Goal: Task Accomplishment & Management: Manage account settings

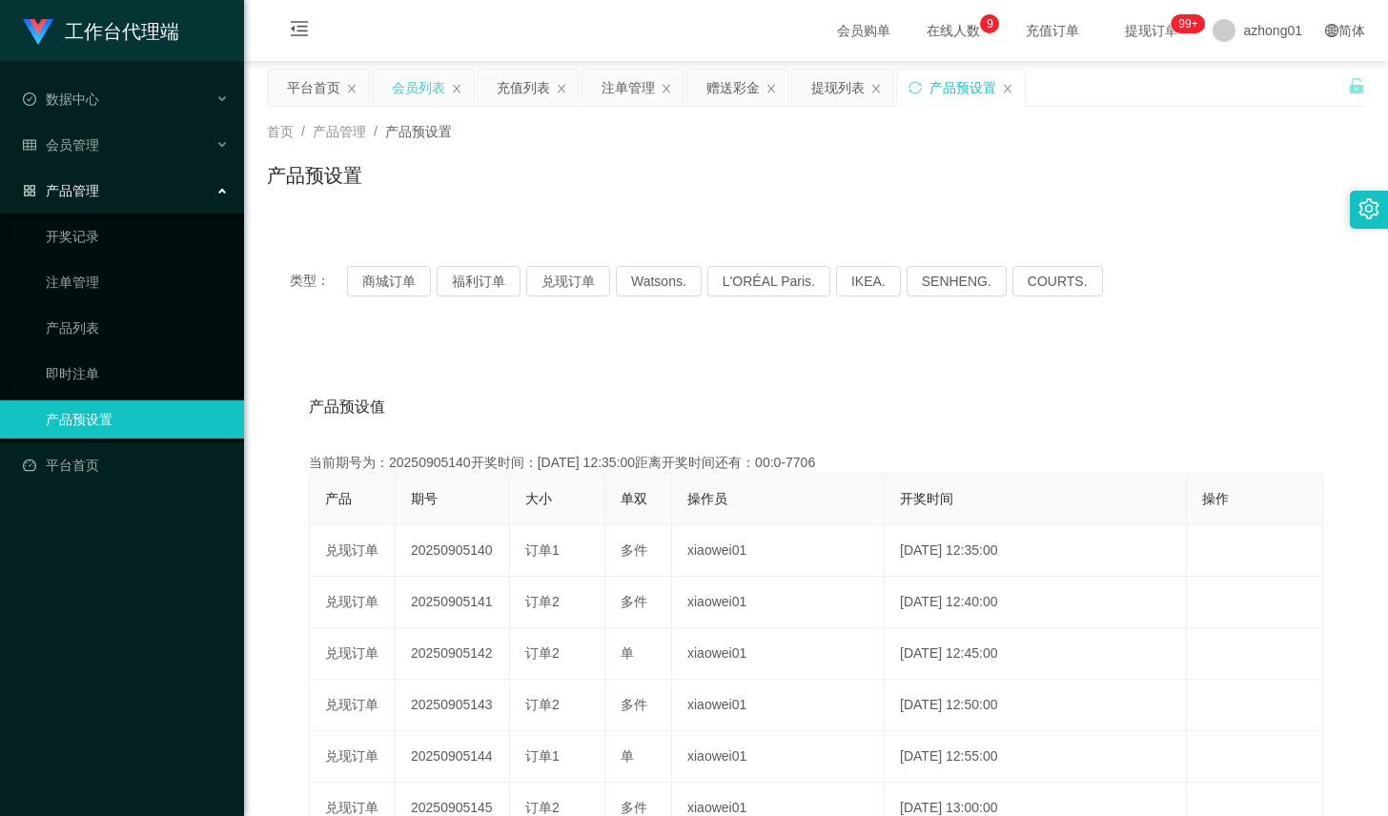
click at [418, 99] on div "会员列表" at bounding box center [418, 88] width 53 height 36
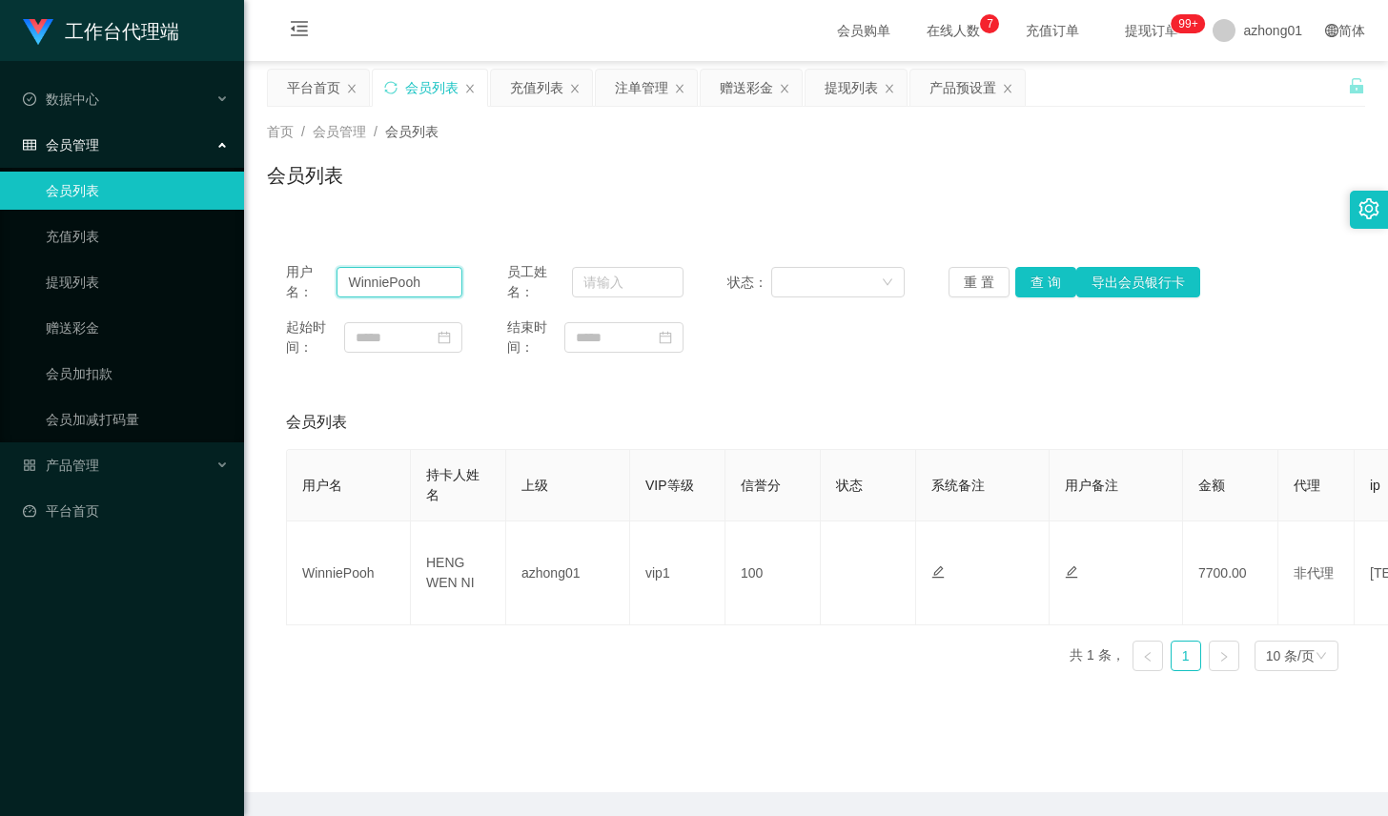
click at [421, 272] on input "WinniePooh" at bounding box center [400, 282] width 126 height 31
click at [1018, 278] on button "查 询" at bounding box center [1045, 282] width 61 height 31
click at [1030, 276] on button "查 询" at bounding box center [1045, 282] width 61 height 31
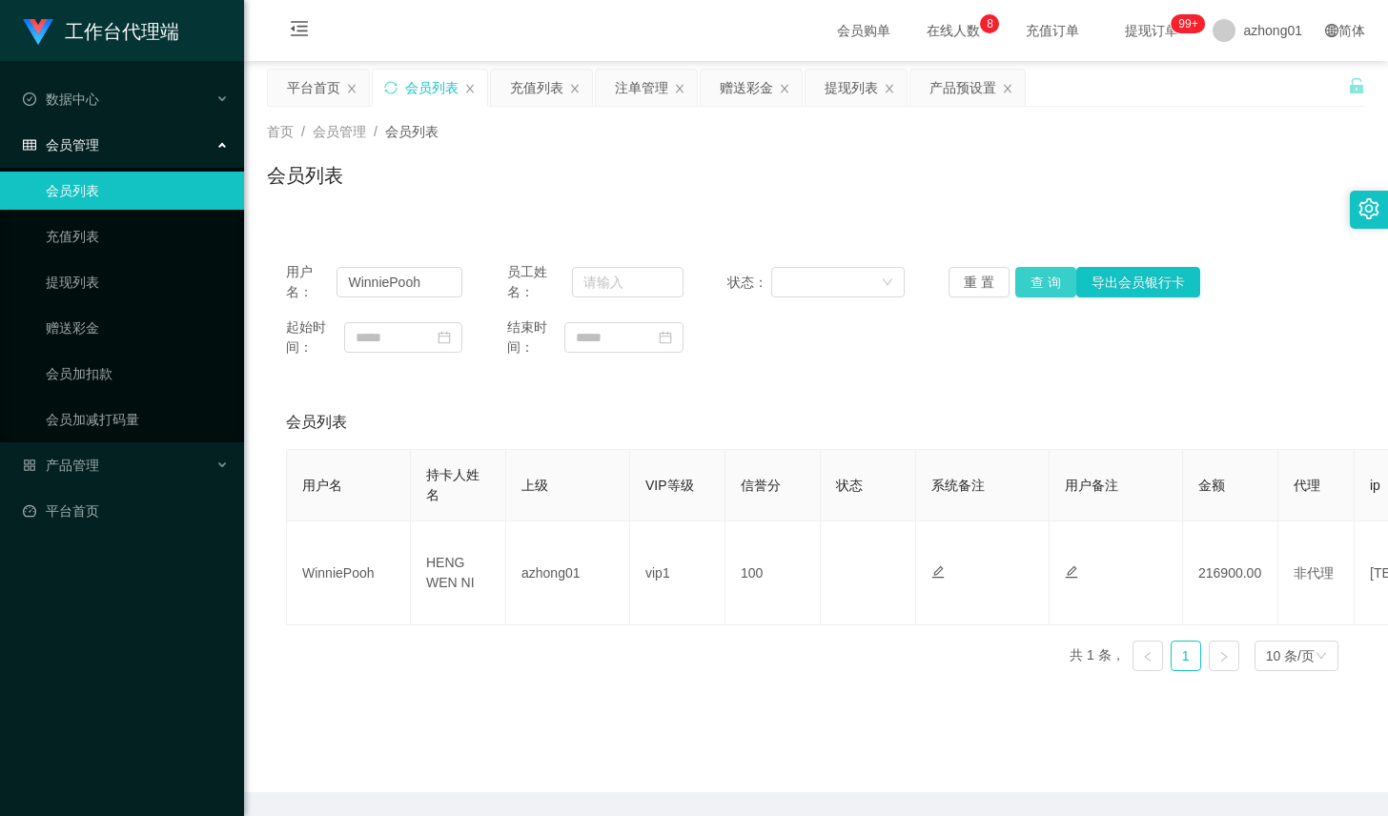
click at [1030, 276] on button "查 询" at bounding box center [1045, 282] width 61 height 31
drag, startPoint x: 1030, startPoint y: 276, endPoint x: 1042, endPoint y: 255, distance: 24.4
click at [1030, 276] on button "查 询" at bounding box center [1045, 282] width 61 height 31
click at [1026, 283] on button "查 询" at bounding box center [1045, 282] width 61 height 31
click at [943, 82] on div "产品预设置" at bounding box center [963, 88] width 67 height 36
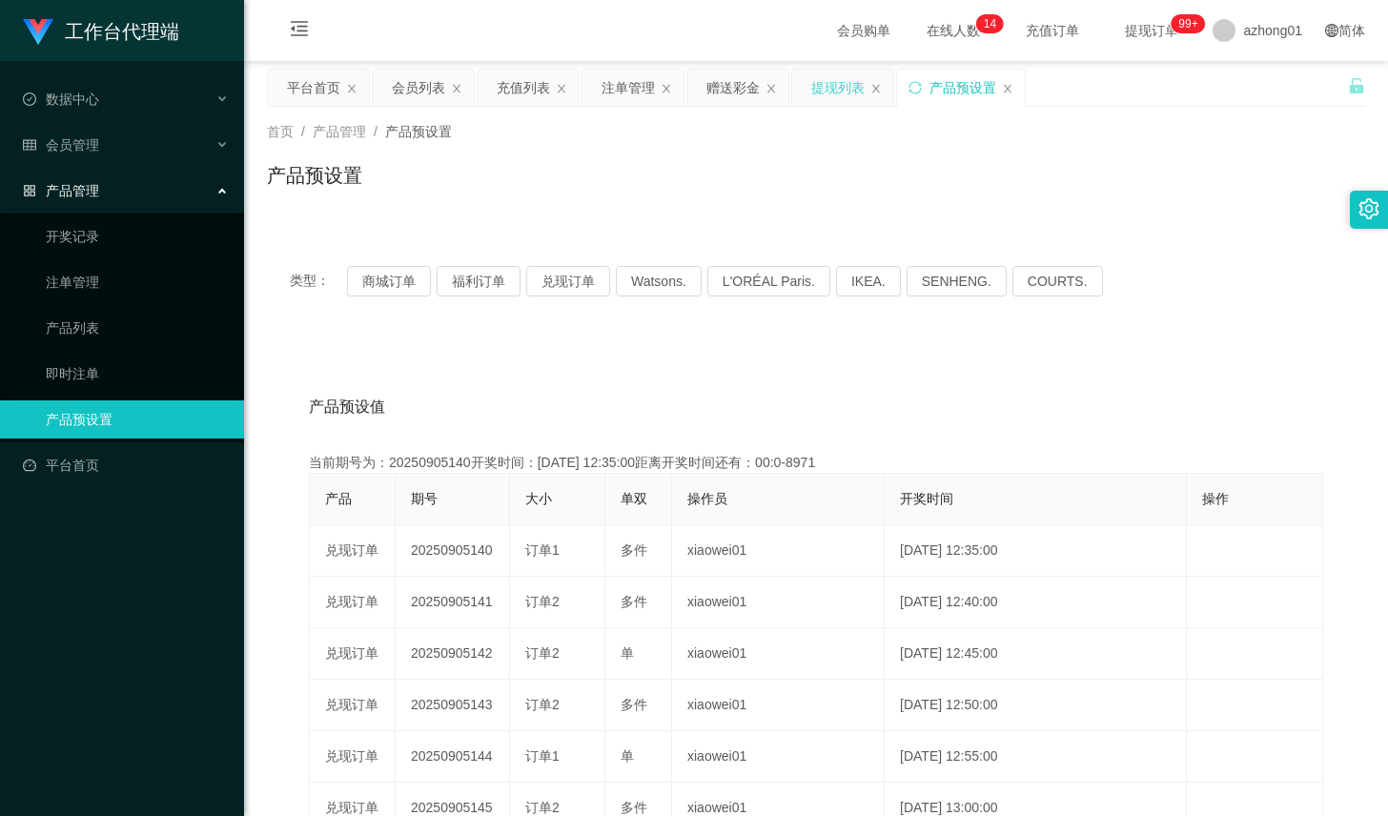
click at [822, 91] on div "提现列表" at bounding box center [837, 88] width 53 height 36
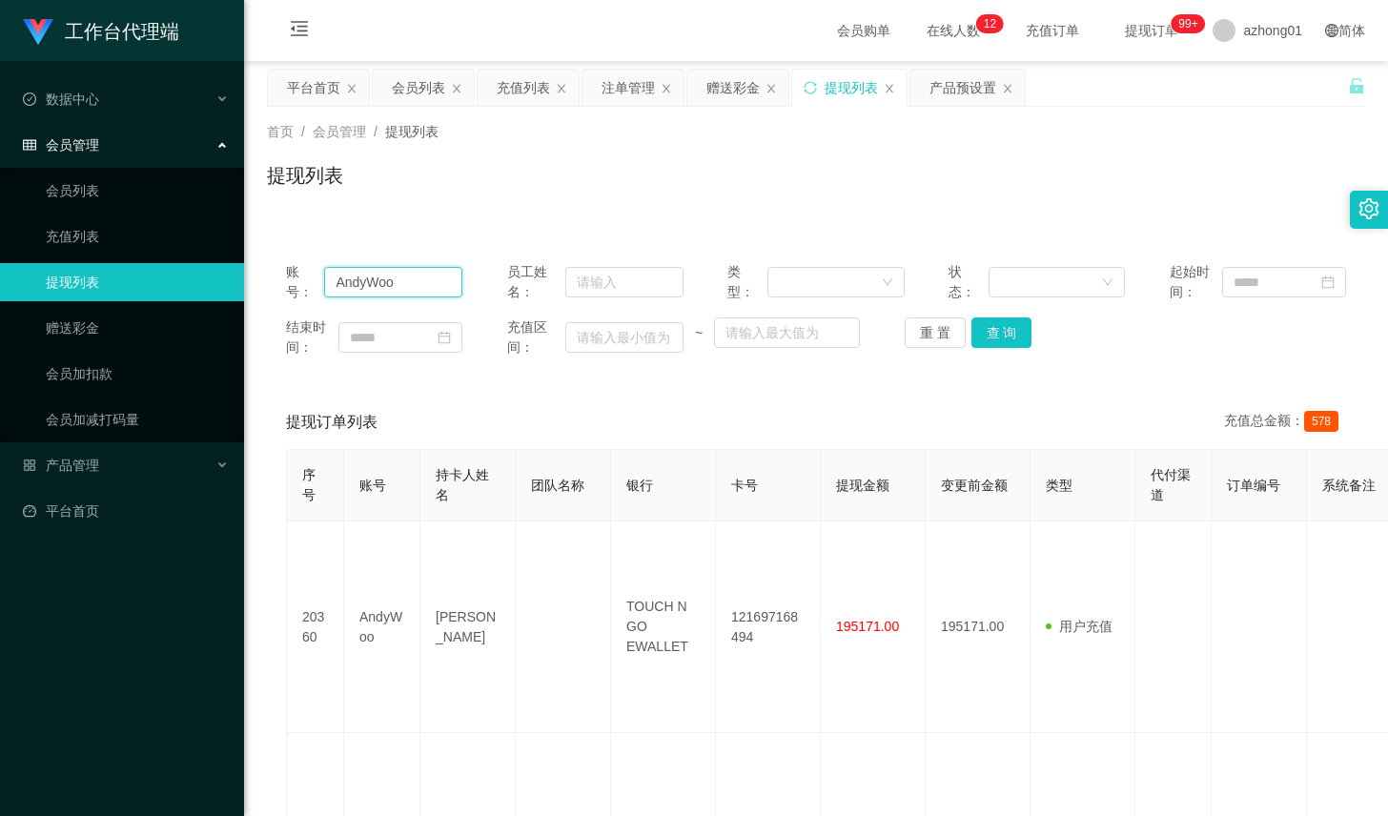
click at [418, 293] on input "AndyWoo" at bounding box center [393, 282] width 138 height 31
click at [418, 292] on input "AndyWoo" at bounding box center [393, 282] width 138 height 31
paste input "全部提现到账了，联络助理提交完成，继续进行下一个编号任务"
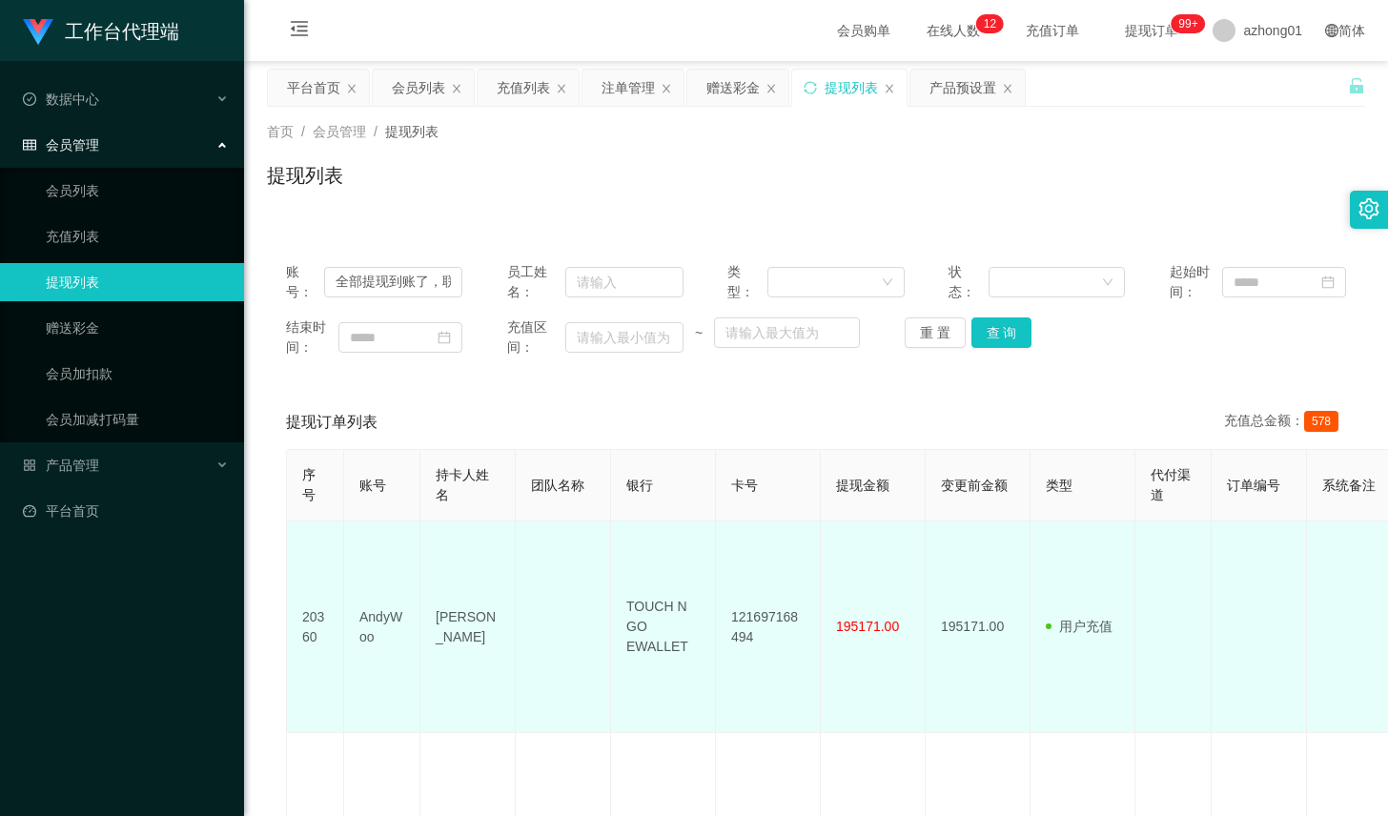
click at [362, 598] on td "AndyWoo" at bounding box center [382, 628] width 76 height 212
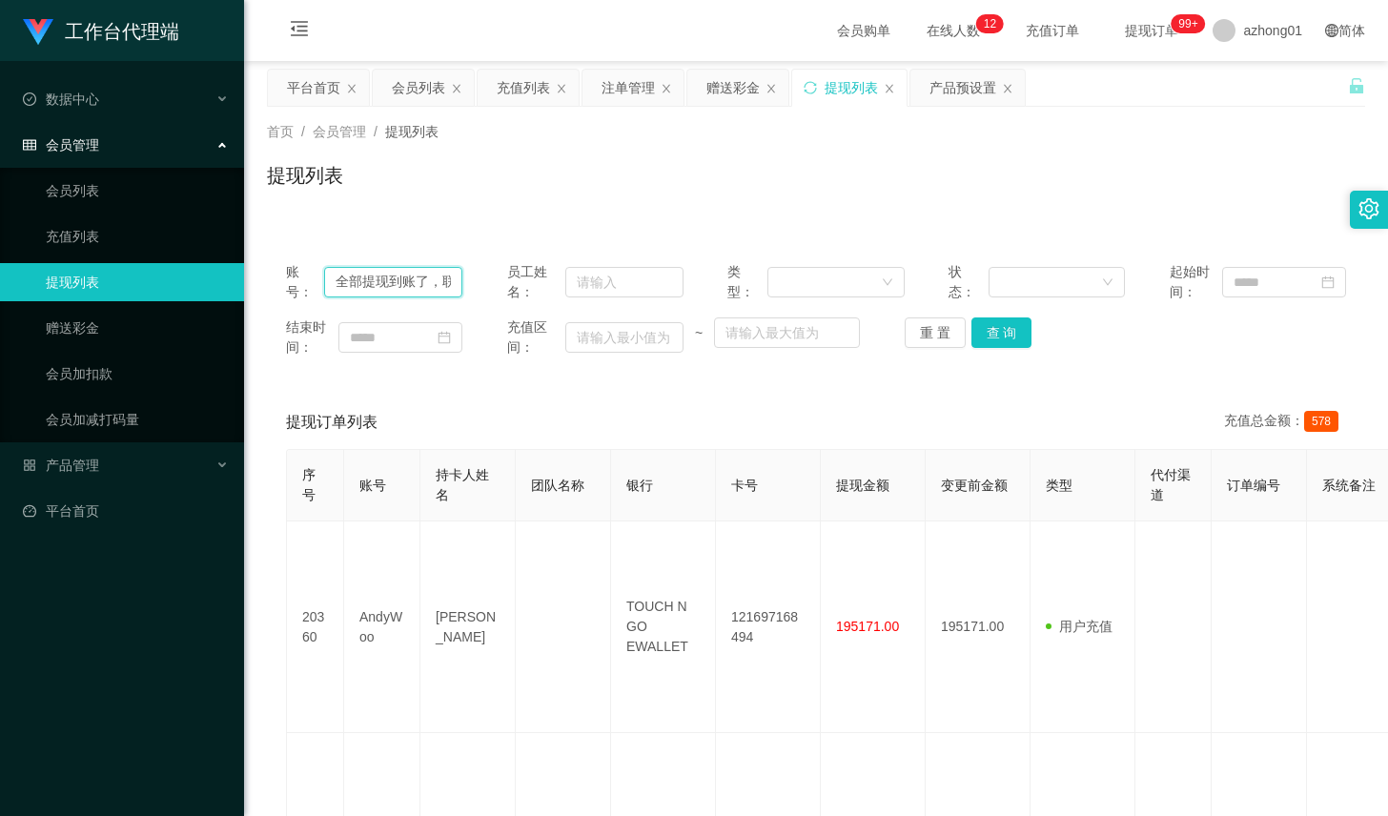
click at [408, 291] on input "全部提现到账了，联络助理提交完成，继续进行下一个编号任务" at bounding box center [393, 282] width 138 height 31
paste input "WinniePooh"
type input "WinniePooh"
click at [993, 337] on button "查 询" at bounding box center [1002, 332] width 61 height 31
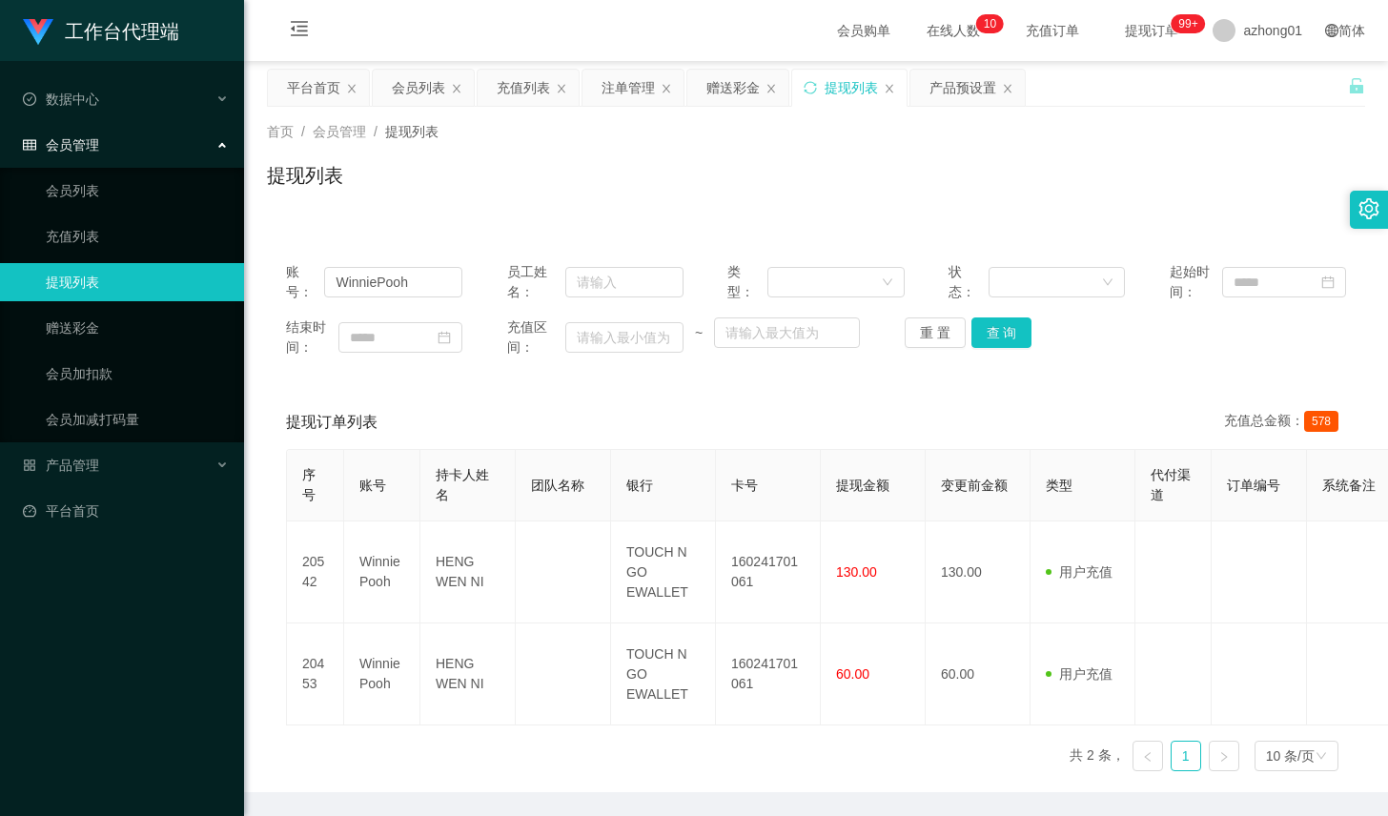
click at [993, 311] on div "账号： WinniePooh 员工姓名： 类型： 状态： 起始时间： 结束时间： 充值区间： ~ 重 置 查 询" at bounding box center [816, 309] width 1098 height 133
click at [1003, 323] on button "查 询" at bounding box center [1002, 332] width 61 height 31
click at [1000, 327] on button "查 询" at bounding box center [1002, 332] width 61 height 31
click at [1000, 327] on div "重 置 查 询" at bounding box center [993, 332] width 176 height 31
click at [1000, 327] on button "查 询" at bounding box center [1002, 332] width 61 height 31
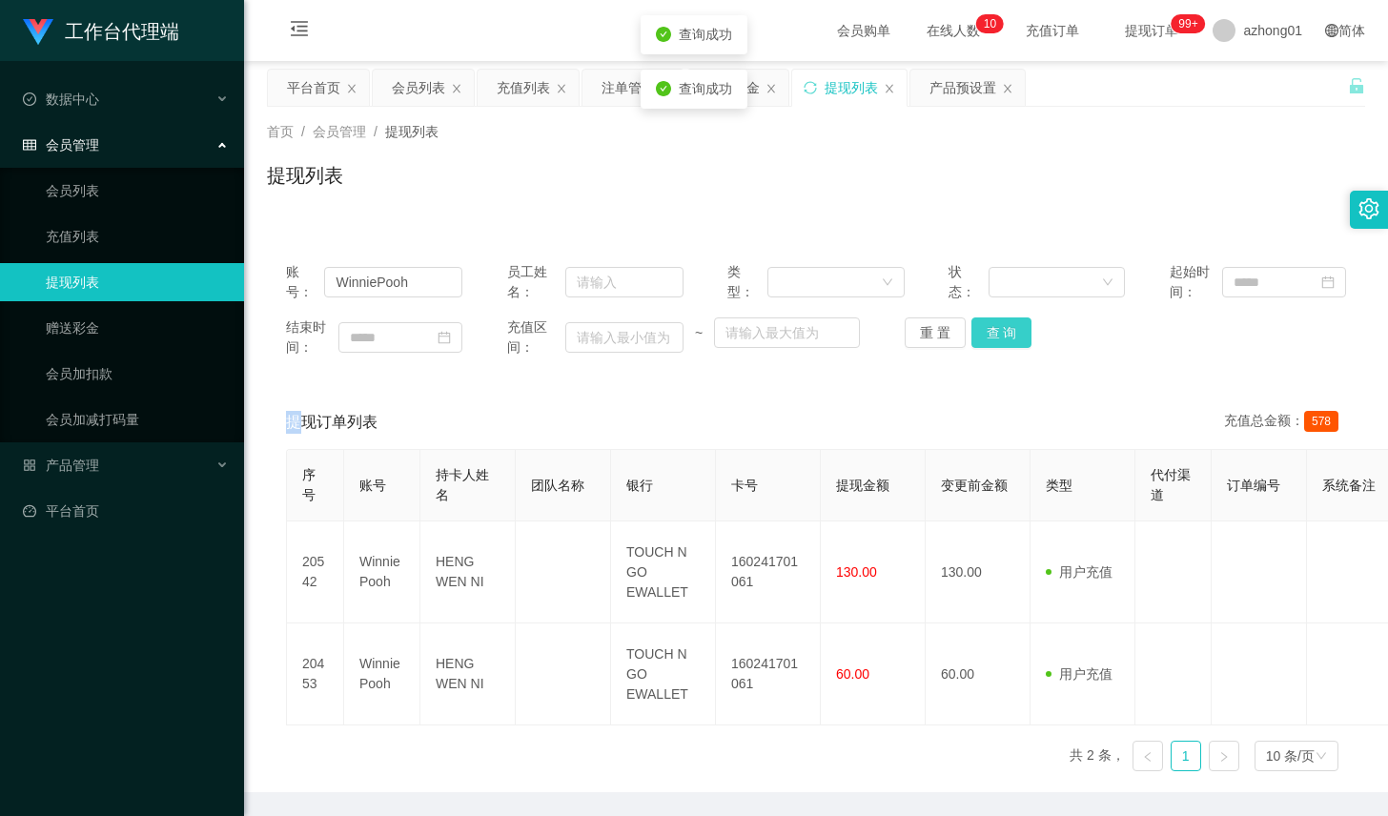
click at [1000, 327] on div "重 置 查 询" at bounding box center [993, 332] width 176 height 31
click at [434, 295] on input "WinniePooh" at bounding box center [393, 282] width 138 height 31
click at [454, 284] on input "WinniePooh" at bounding box center [393, 282] width 138 height 31
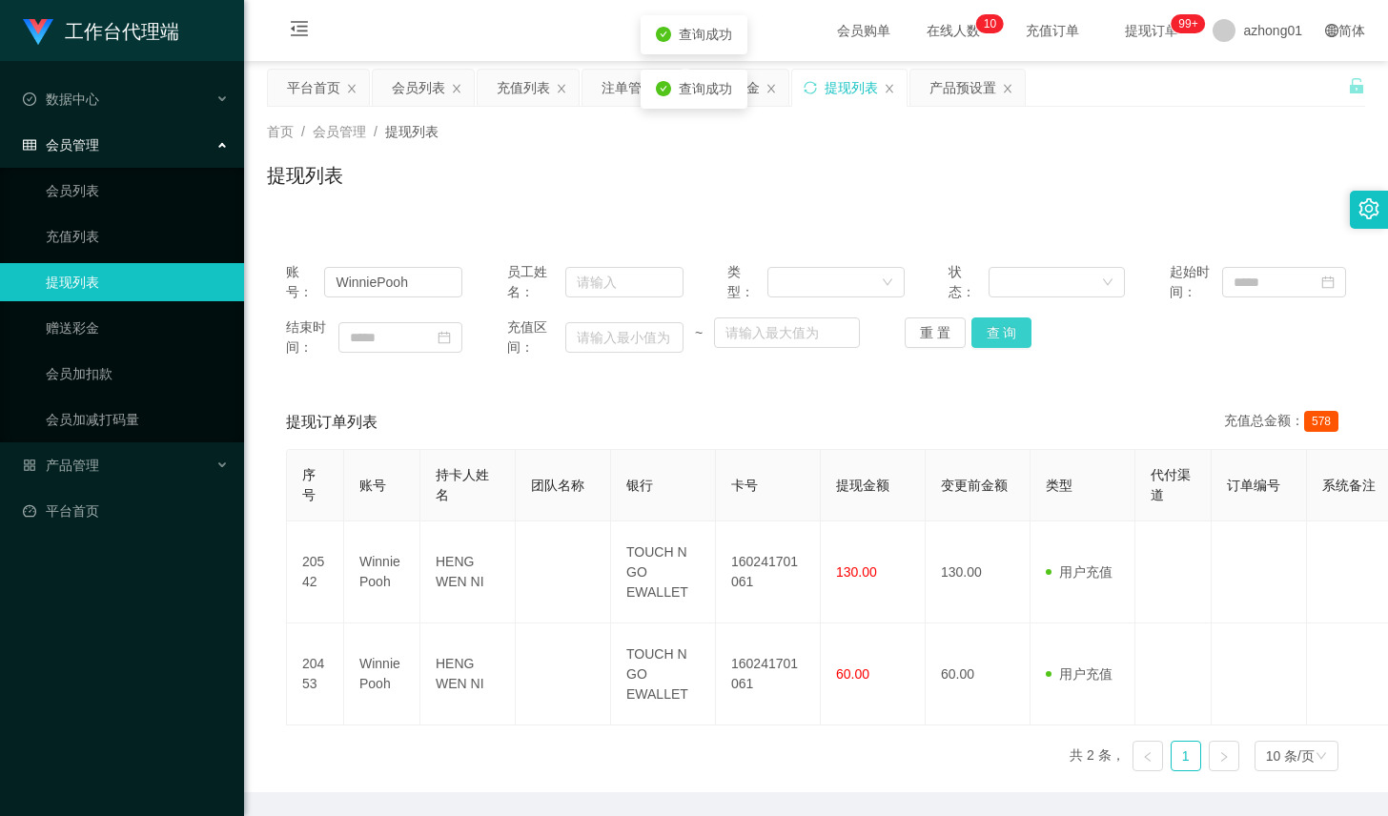
click at [997, 333] on button "查 询" at bounding box center [1002, 332] width 61 height 31
click at [977, 330] on button "查 询" at bounding box center [1002, 332] width 61 height 31
click at [978, 330] on button "查 询" at bounding box center [1002, 332] width 61 height 31
click at [978, 330] on div "重 置 查 询" at bounding box center [993, 332] width 176 height 31
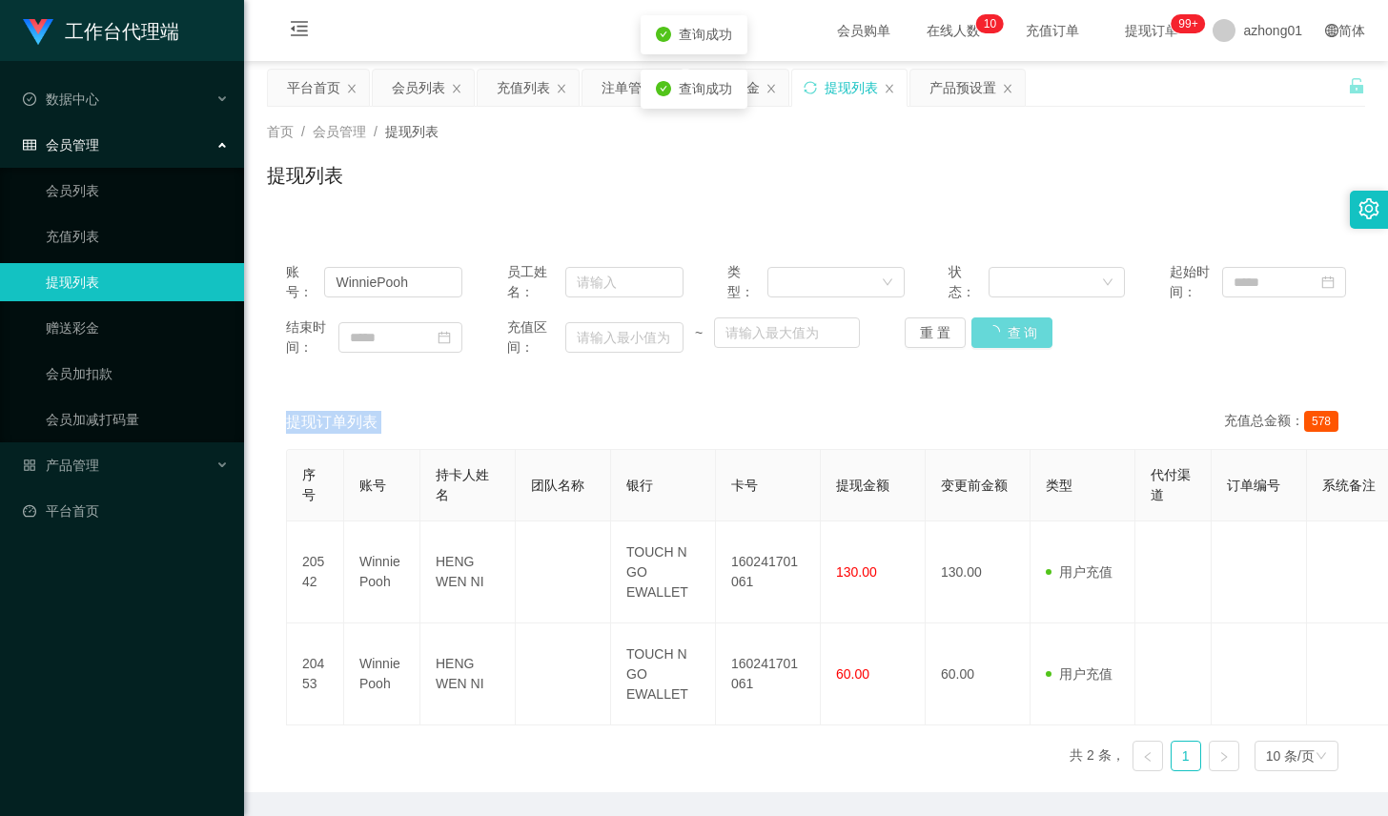
click at [978, 330] on div "重 置 查 询" at bounding box center [993, 332] width 176 height 31
click at [978, 330] on button "查 询" at bounding box center [1002, 332] width 61 height 31
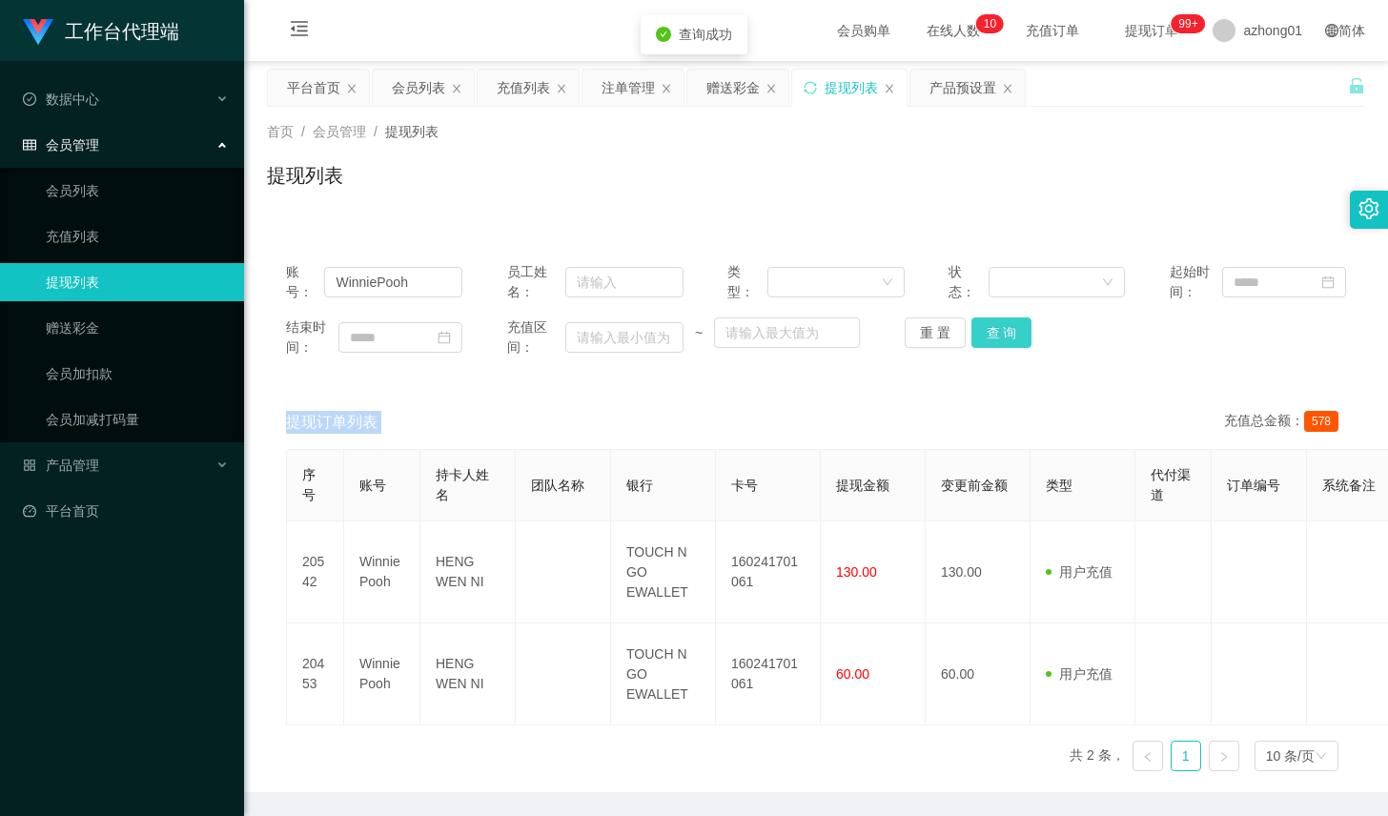
click at [975, 337] on button "查 询" at bounding box center [1002, 332] width 61 height 31
click at [976, 337] on button "查 询" at bounding box center [1002, 332] width 61 height 31
click at [451, 284] on input "WinniePooh" at bounding box center [393, 282] width 138 height 31
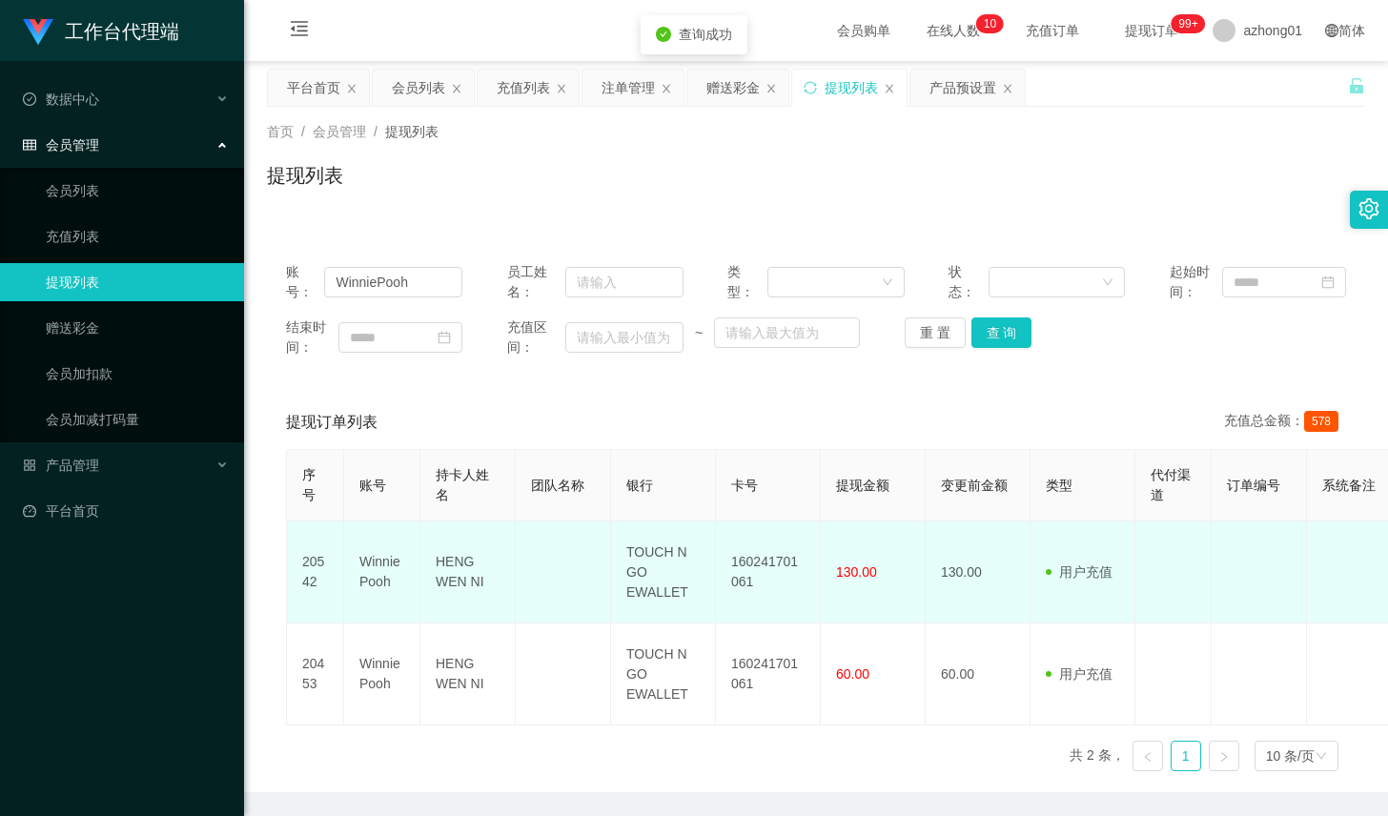
click at [451, 551] on td "HENG WEN NI" at bounding box center [467, 573] width 95 height 102
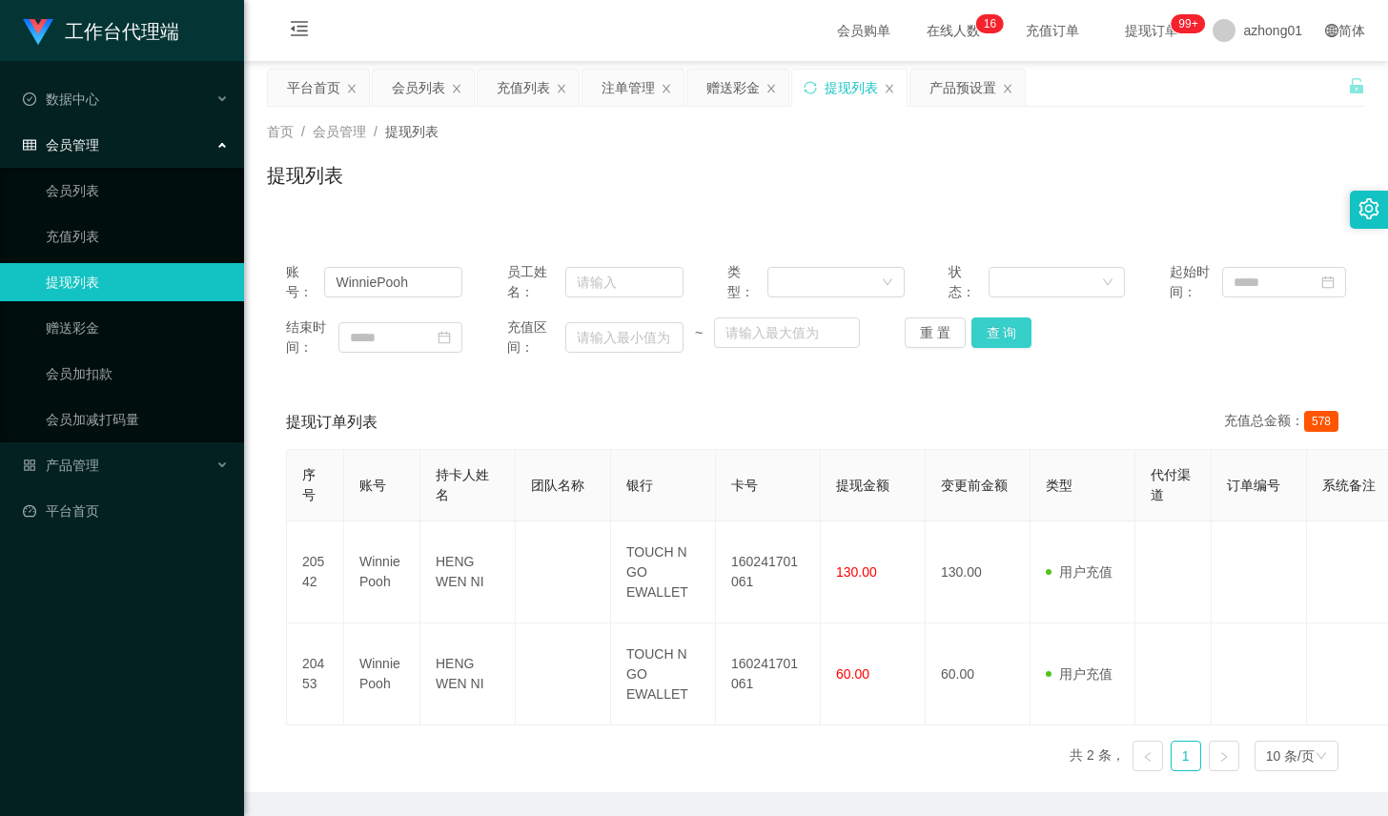
click at [1009, 324] on button "查 询" at bounding box center [1002, 332] width 61 height 31
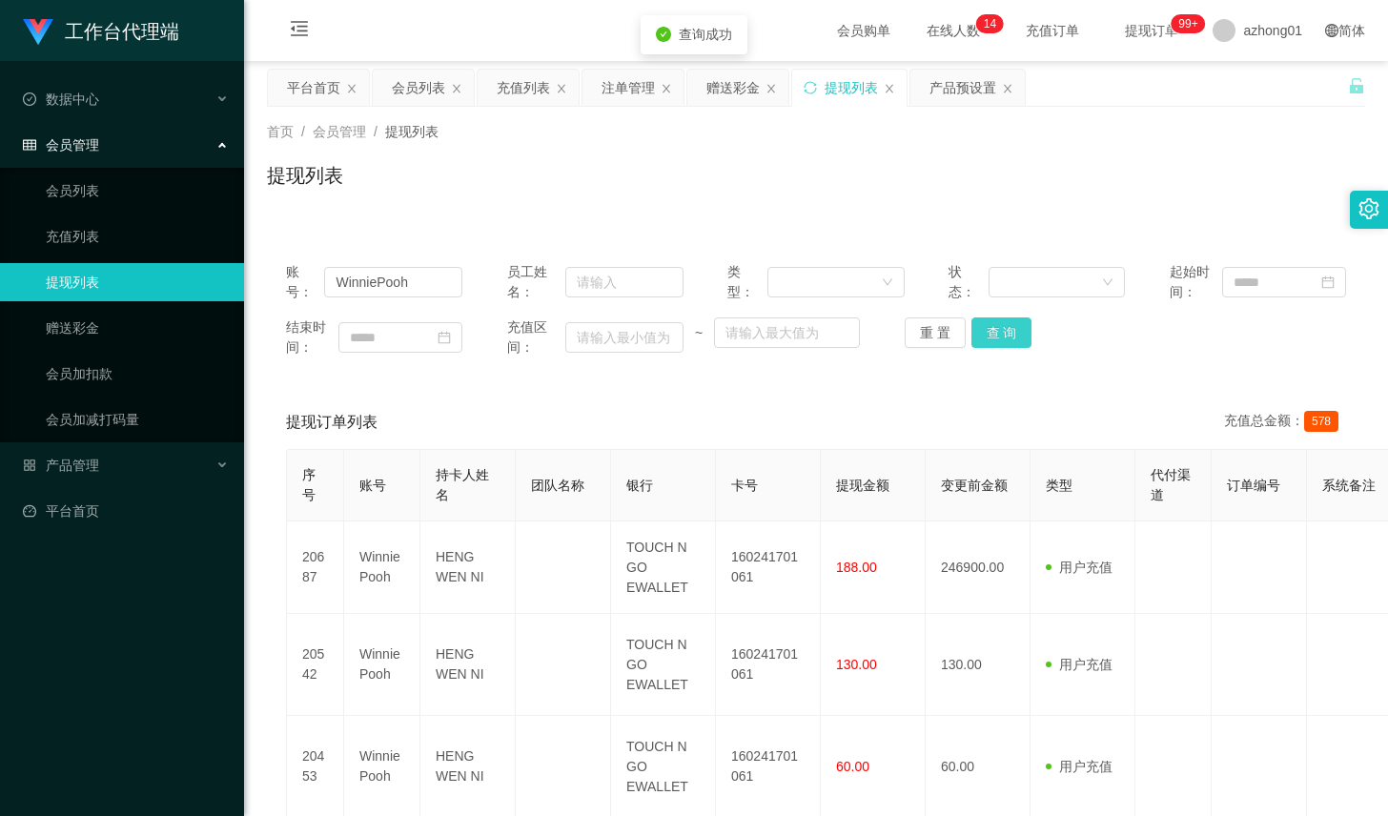
click at [1013, 339] on button "查 询" at bounding box center [1002, 332] width 61 height 31
click at [993, 343] on button "查 询" at bounding box center [1002, 332] width 61 height 31
click at [993, 343] on div "重 置 查 询" at bounding box center [993, 332] width 176 height 31
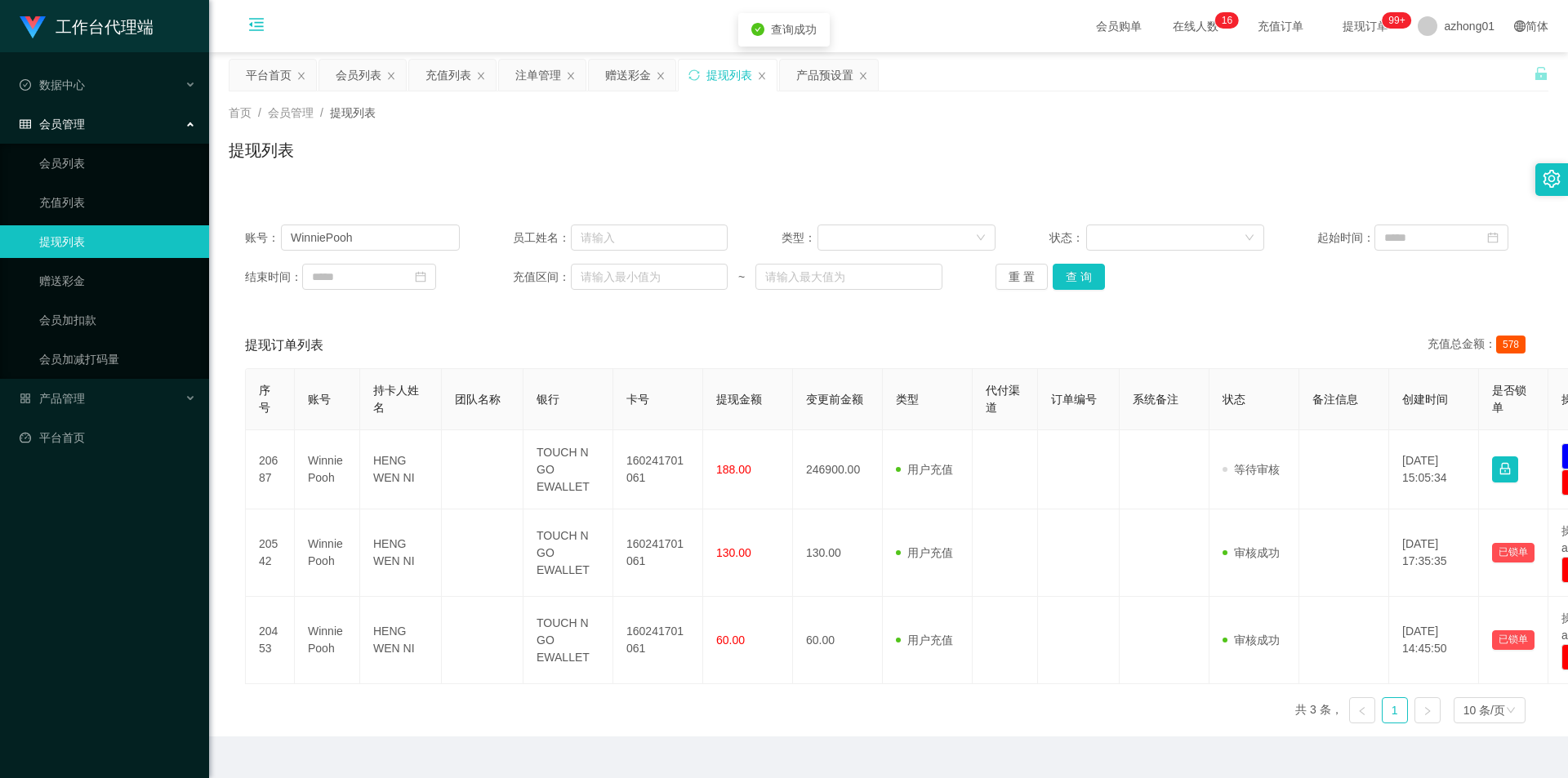
click at [240, 33] on icon "图标: menu-fold" at bounding box center [256, 27] width 56 height 52
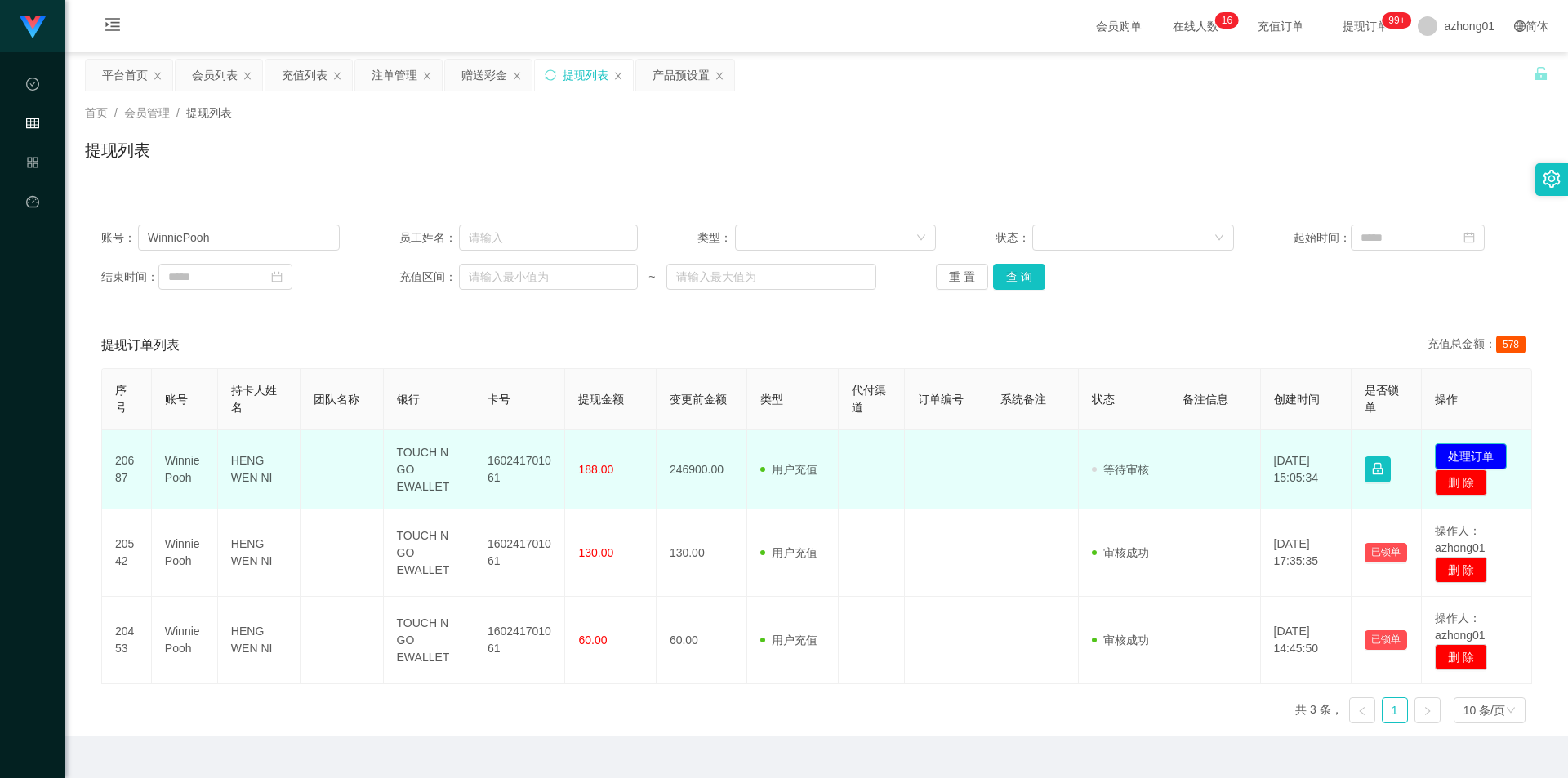
click at [1188, 452] on button "处理订单" at bounding box center [1470, 456] width 72 height 27
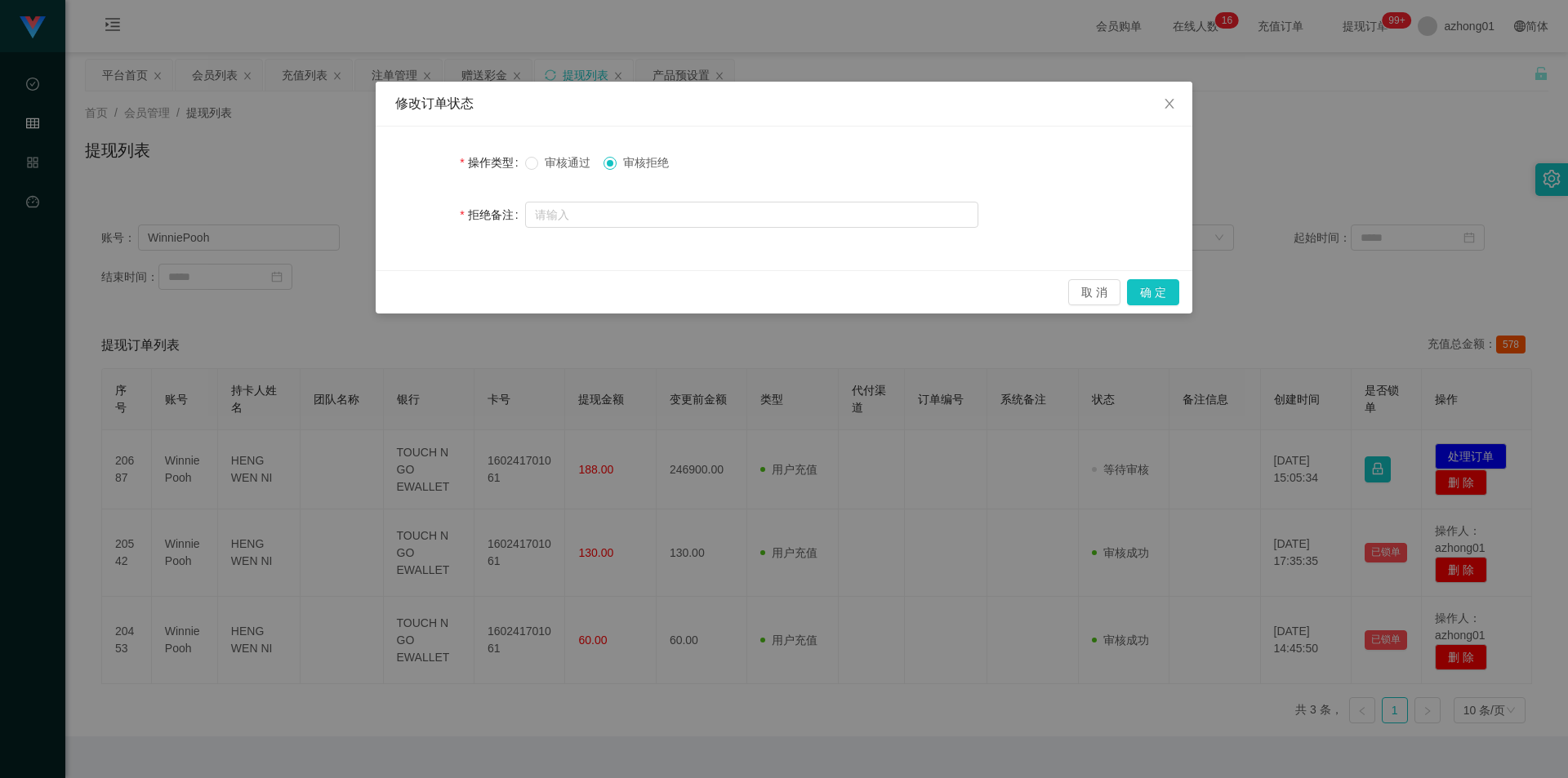
click at [568, 170] on div "审核通过 审核拒绝" at bounding box center [751, 163] width 453 height 33
click at [574, 159] on span "审核通过" at bounding box center [567, 162] width 59 height 13
drag, startPoint x: 1163, startPoint y: 291, endPoint x: 1258, endPoint y: 181, distance: 145.3
click at [1163, 291] on button "确 定" at bounding box center [1153, 292] width 52 height 27
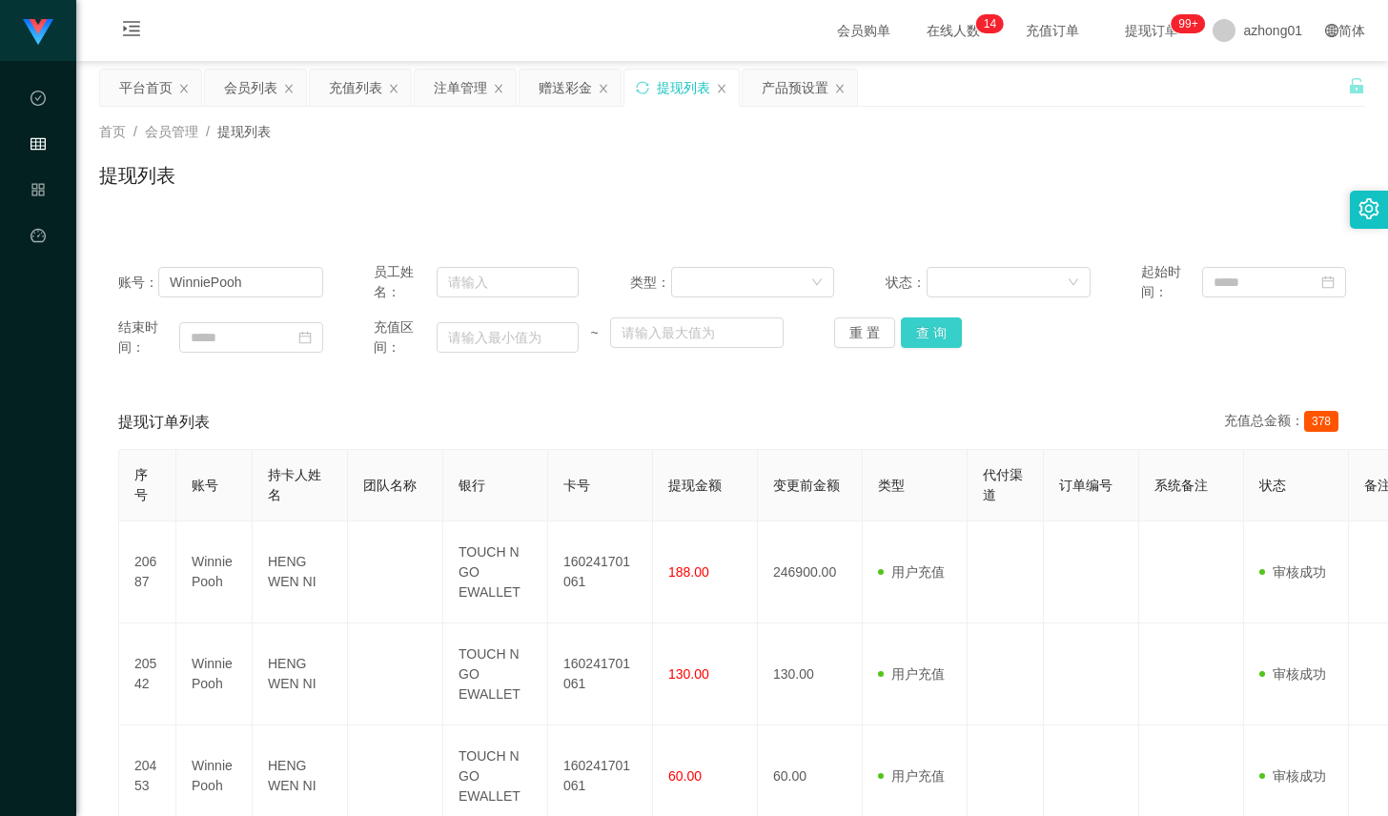
click at [920, 336] on button "查 询" at bounding box center [931, 332] width 61 height 31
click at [915, 337] on button "查 询" at bounding box center [931, 332] width 61 height 31
click at [929, 337] on button "查 询" at bounding box center [931, 332] width 61 height 31
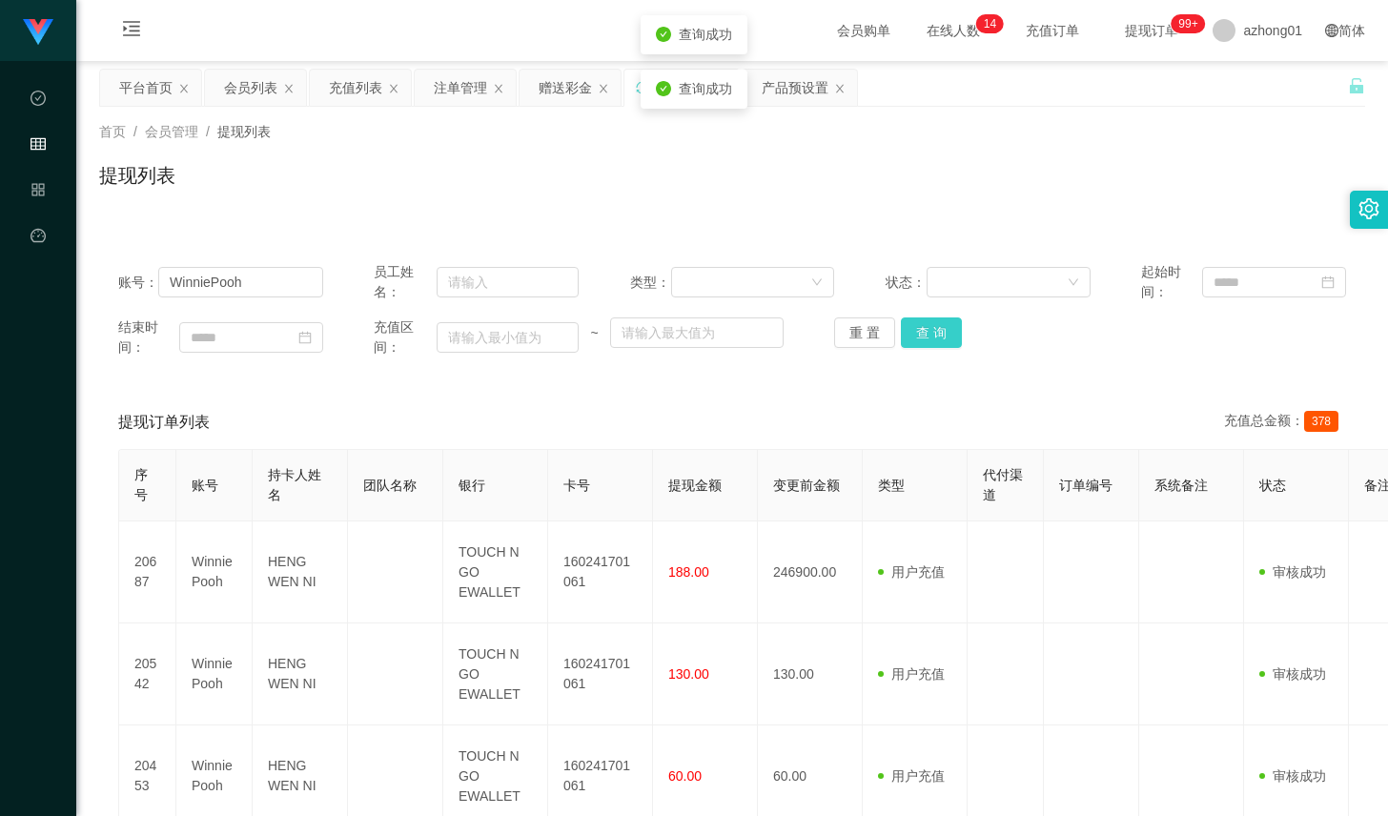
click at [929, 337] on button "查 询" at bounding box center [931, 332] width 61 height 31
click at [929, 337] on div "重 置 查 询" at bounding box center [936, 332] width 205 height 31
click at [929, 337] on button "查 询" at bounding box center [931, 332] width 61 height 31
click at [929, 337] on div "重 置 查 询" at bounding box center [936, 332] width 205 height 31
click at [929, 337] on button "查 询" at bounding box center [931, 332] width 61 height 31
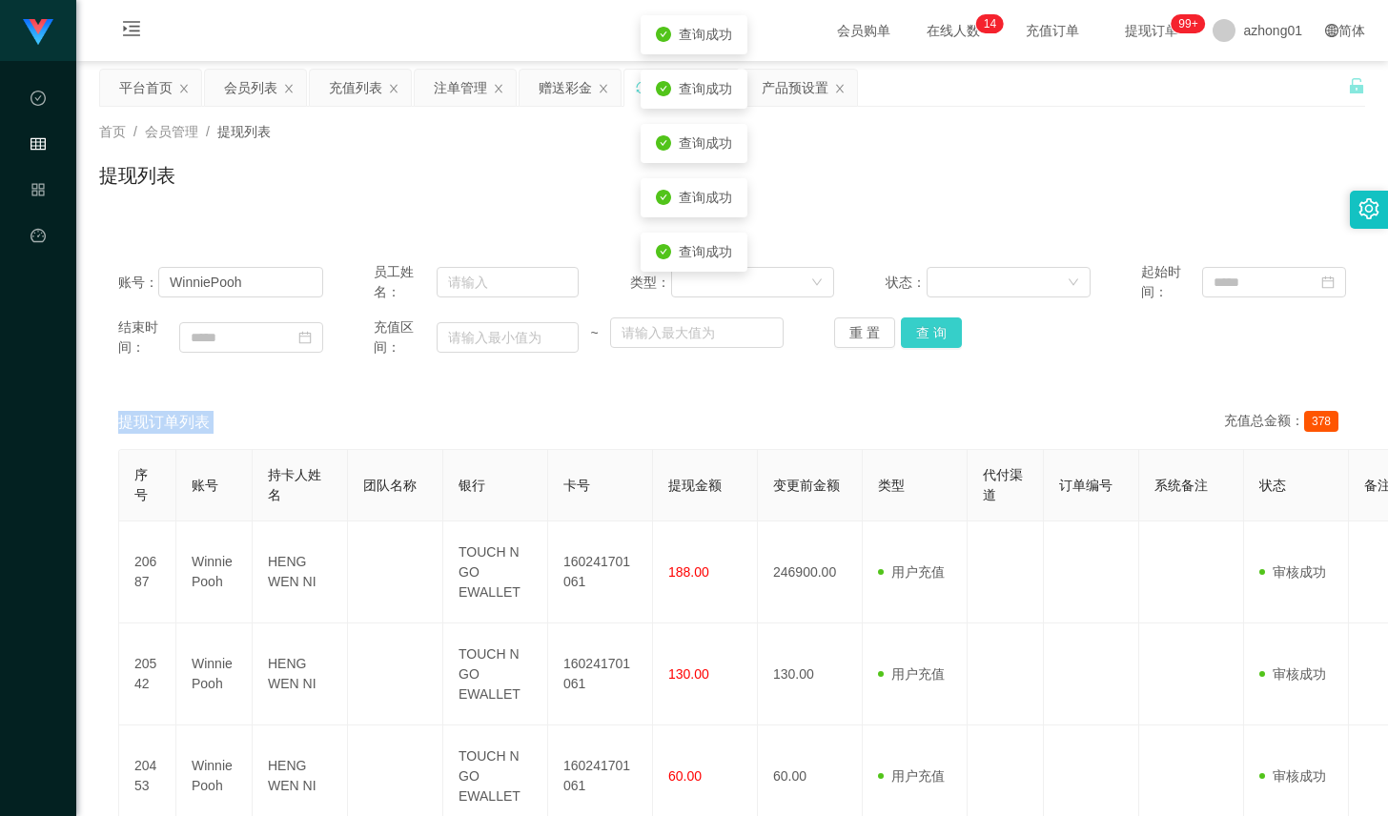
click at [929, 337] on div "重 置 查 询" at bounding box center [936, 332] width 205 height 31
click at [929, 337] on button "查 询" at bounding box center [931, 332] width 61 height 31
click at [929, 337] on div "重 置 查 询" at bounding box center [936, 332] width 205 height 31
click at [929, 337] on button "查 询" at bounding box center [931, 332] width 61 height 31
click at [929, 337] on div "重 置 查 询" at bounding box center [936, 332] width 205 height 31
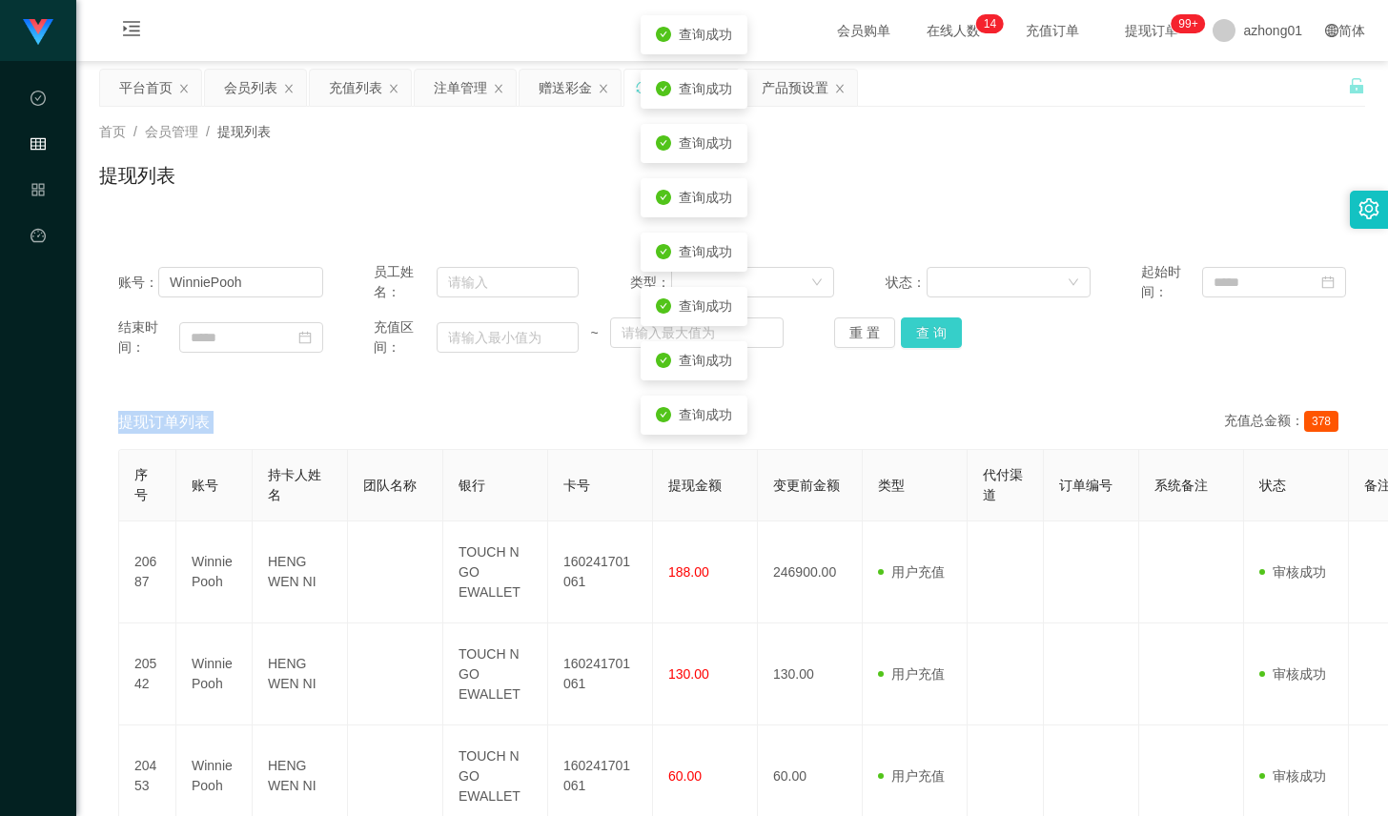
click at [929, 337] on button "查 询" at bounding box center [931, 332] width 61 height 31
click at [284, 297] on div "账号： WinniePooh" at bounding box center [220, 282] width 205 height 40
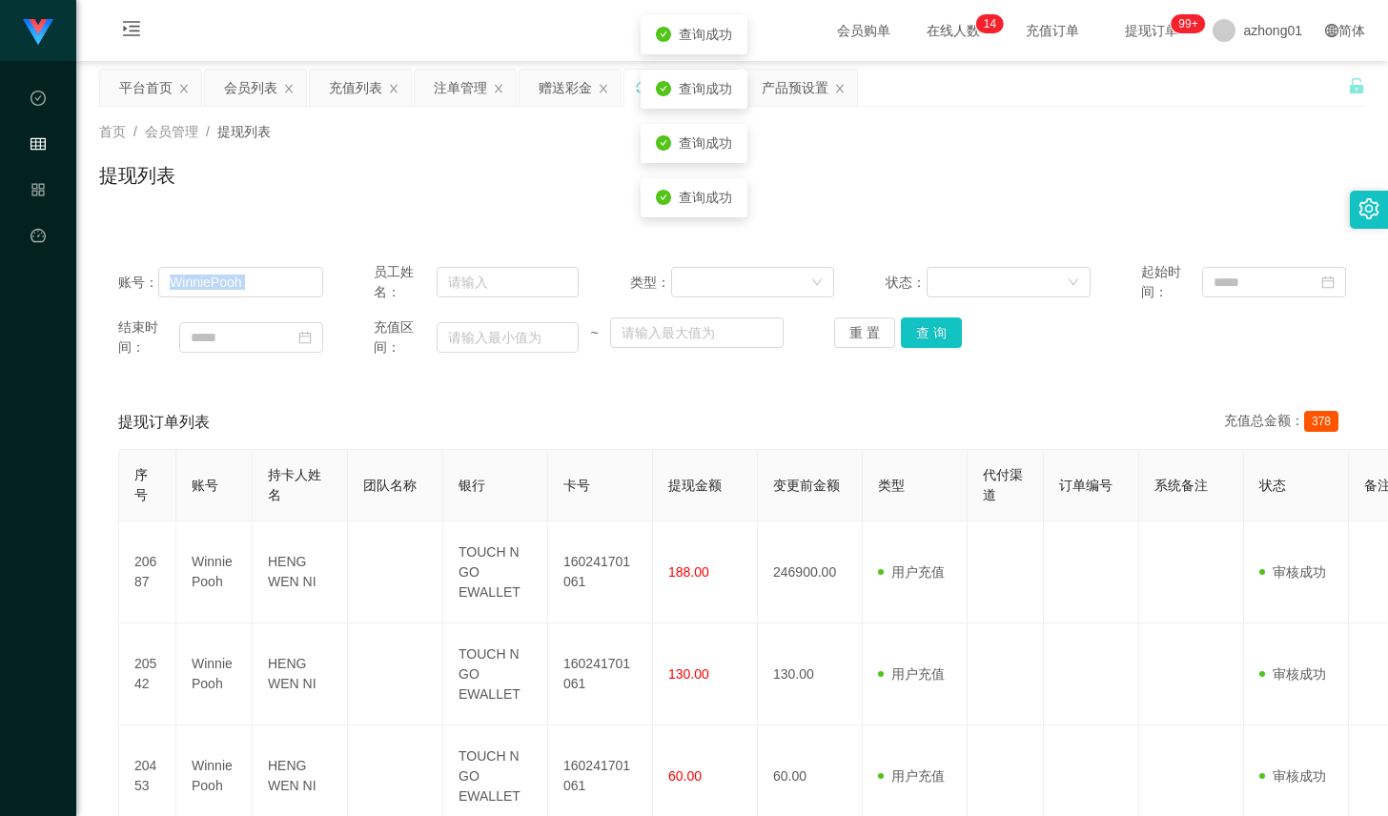
click at [284, 297] on div "账号： WinniePooh" at bounding box center [220, 282] width 205 height 40
click at [287, 284] on input "WinniePooh" at bounding box center [240, 282] width 165 height 31
click at [913, 330] on button "查 询" at bounding box center [931, 332] width 61 height 31
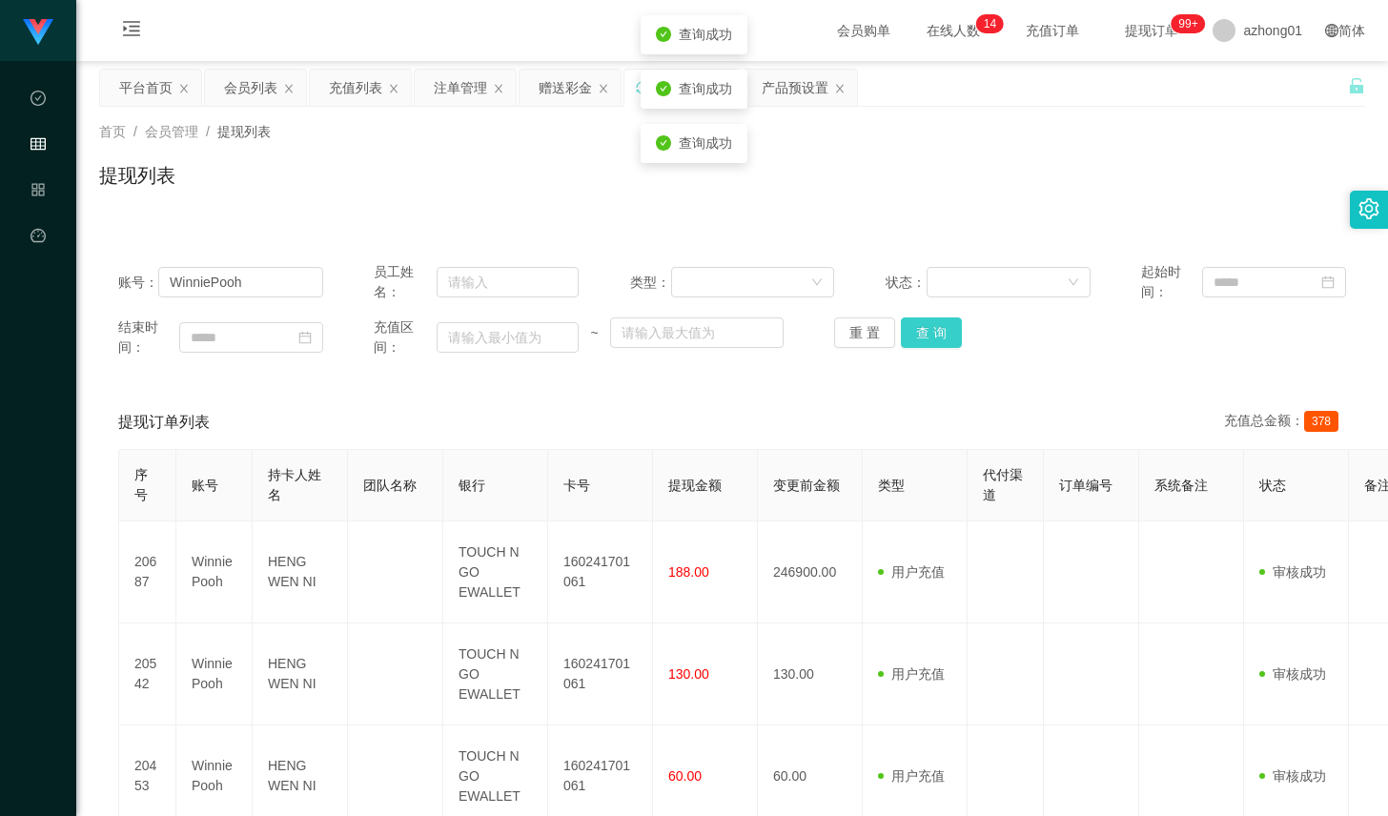
click at [913, 330] on button "查 询" at bounding box center [931, 332] width 61 height 31
click at [218, 277] on input "WinniePooh" at bounding box center [240, 282] width 165 height 31
click at [911, 327] on button "查 询" at bounding box center [931, 332] width 61 height 31
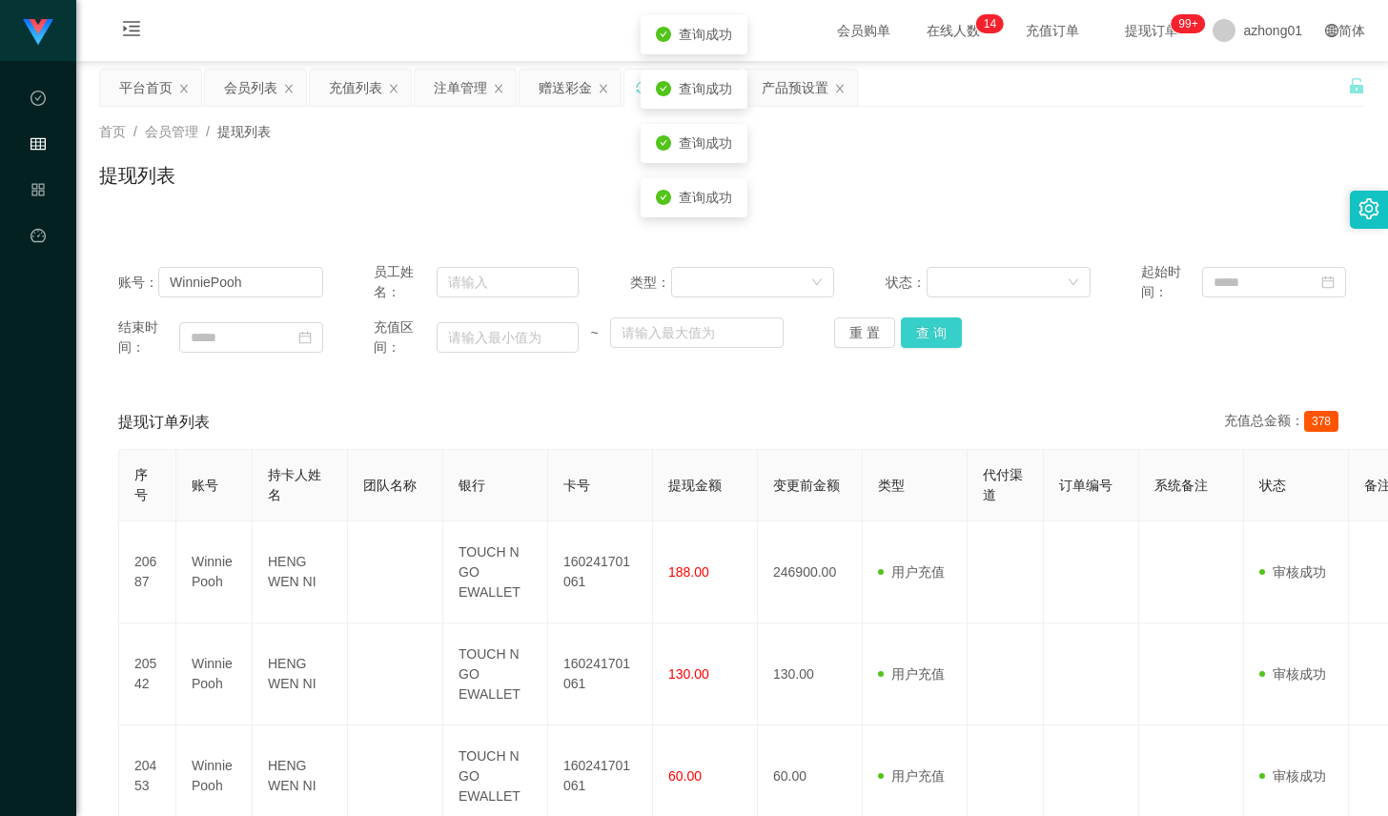
click at [911, 327] on button "查 询" at bounding box center [931, 332] width 61 height 31
click at [936, 333] on button "查 询" at bounding box center [931, 332] width 61 height 31
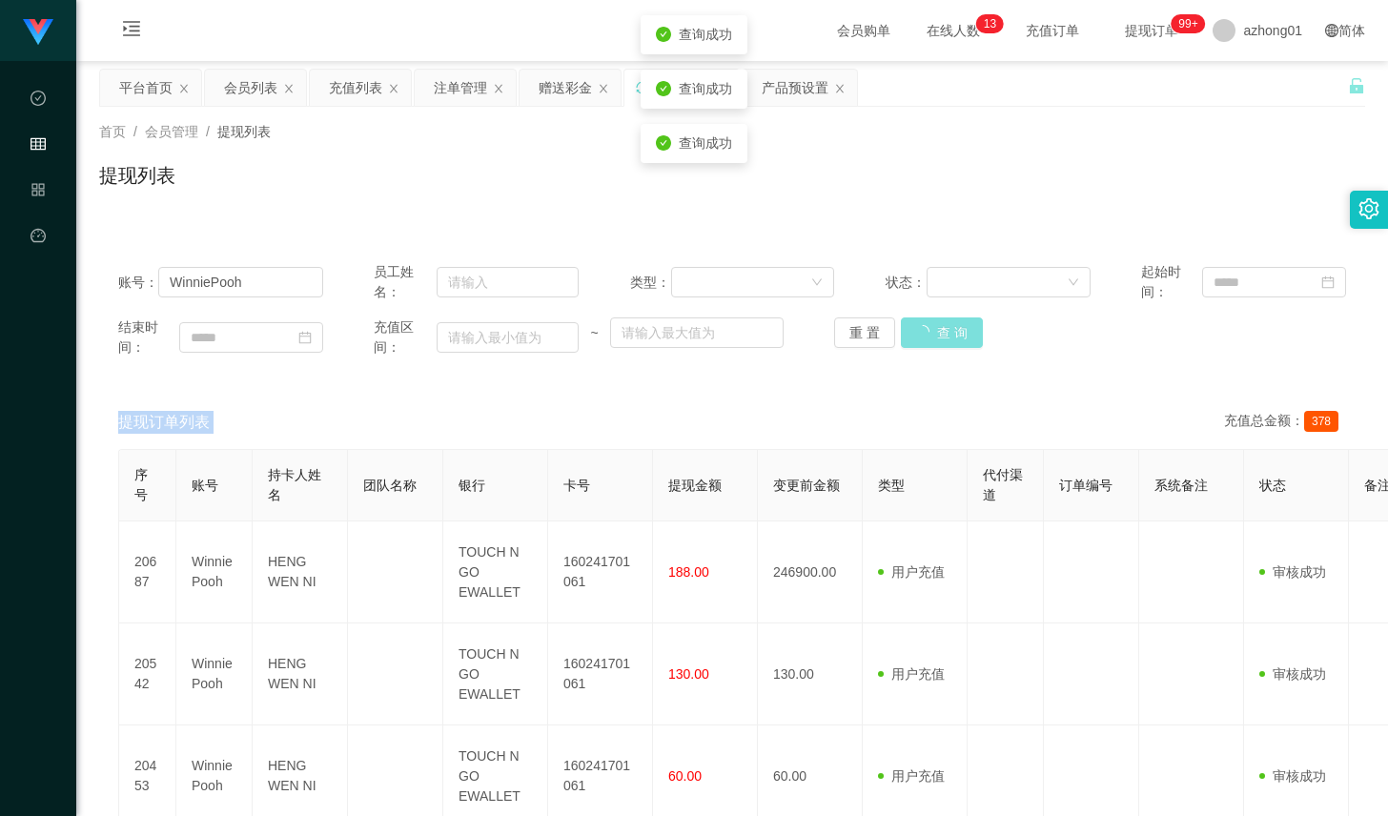
click at [936, 333] on div "重 置 查 询" at bounding box center [936, 332] width 205 height 31
click at [928, 369] on div "账号： WinniePooh 员工姓名： 类型： 状态： 起始时间： 结束时间： 充值区间： ~ 重 置 查 询" at bounding box center [732, 309] width 1266 height 133
click at [935, 339] on button "查 询" at bounding box center [931, 332] width 61 height 31
click at [922, 348] on div "结束时间： 充值区间： ~ 重 置 查 询" at bounding box center [732, 337] width 1228 height 40
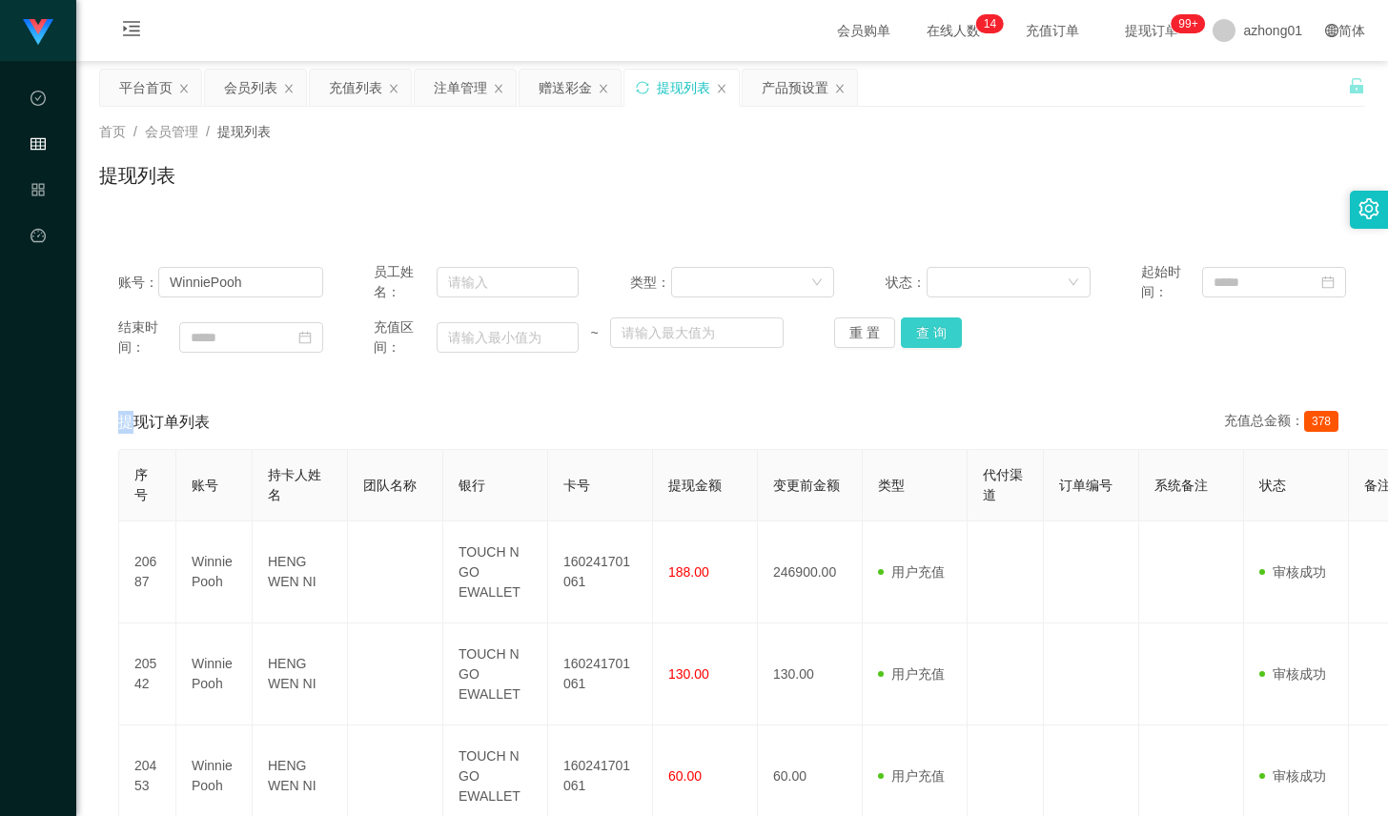
click at [925, 329] on button "查 询" at bounding box center [931, 332] width 61 height 31
drag, startPoint x: 798, startPoint y: 522, endPoint x: 845, endPoint y: 450, distance: 85.4
click at [798, 522] on td "246900.00" at bounding box center [810, 573] width 105 height 102
click at [925, 335] on button "查 询" at bounding box center [931, 332] width 61 height 31
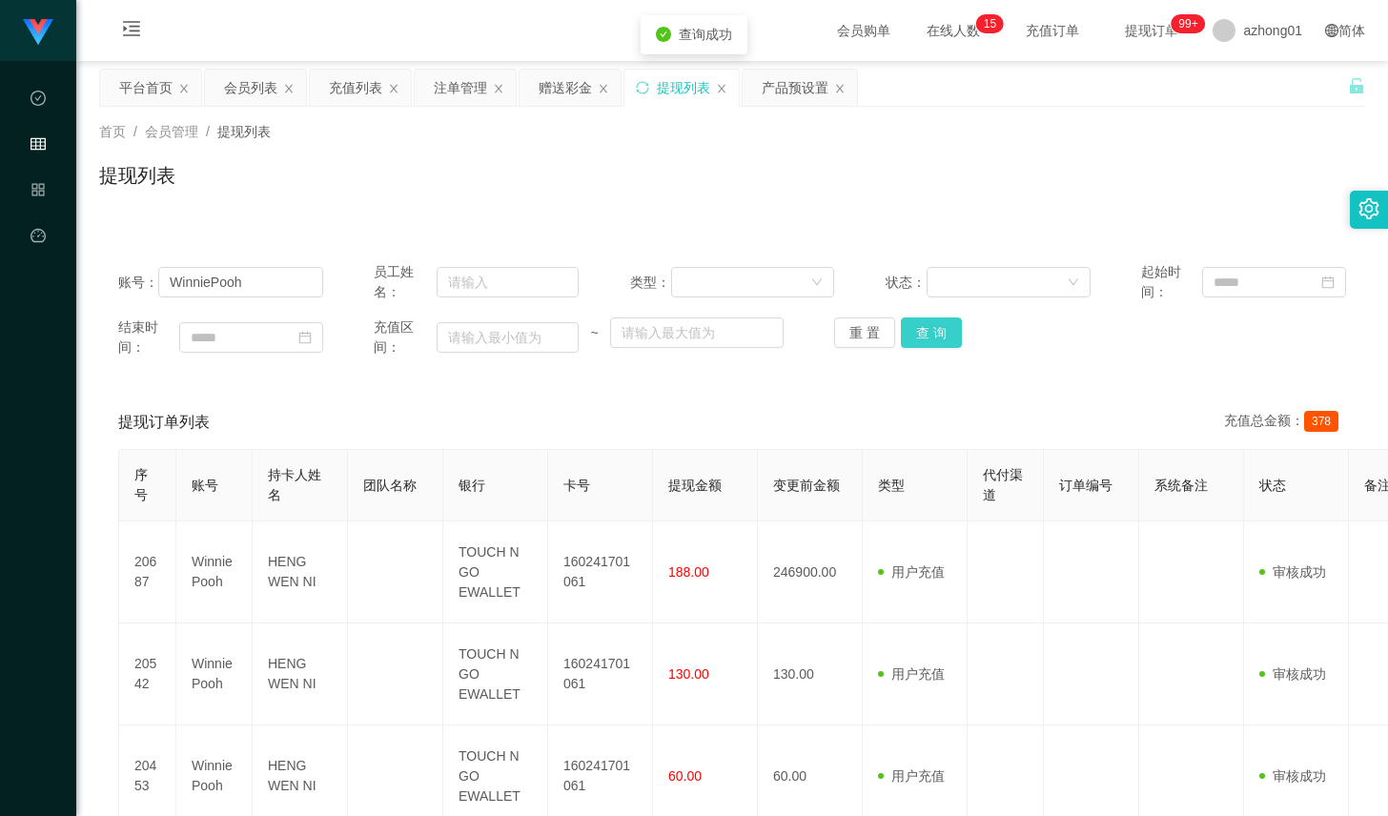
click at [926, 334] on button "查 询" at bounding box center [931, 332] width 61 height 31
click at [937, 326] on button "查 询" at bounding box center [931, 332] width 61 height 31
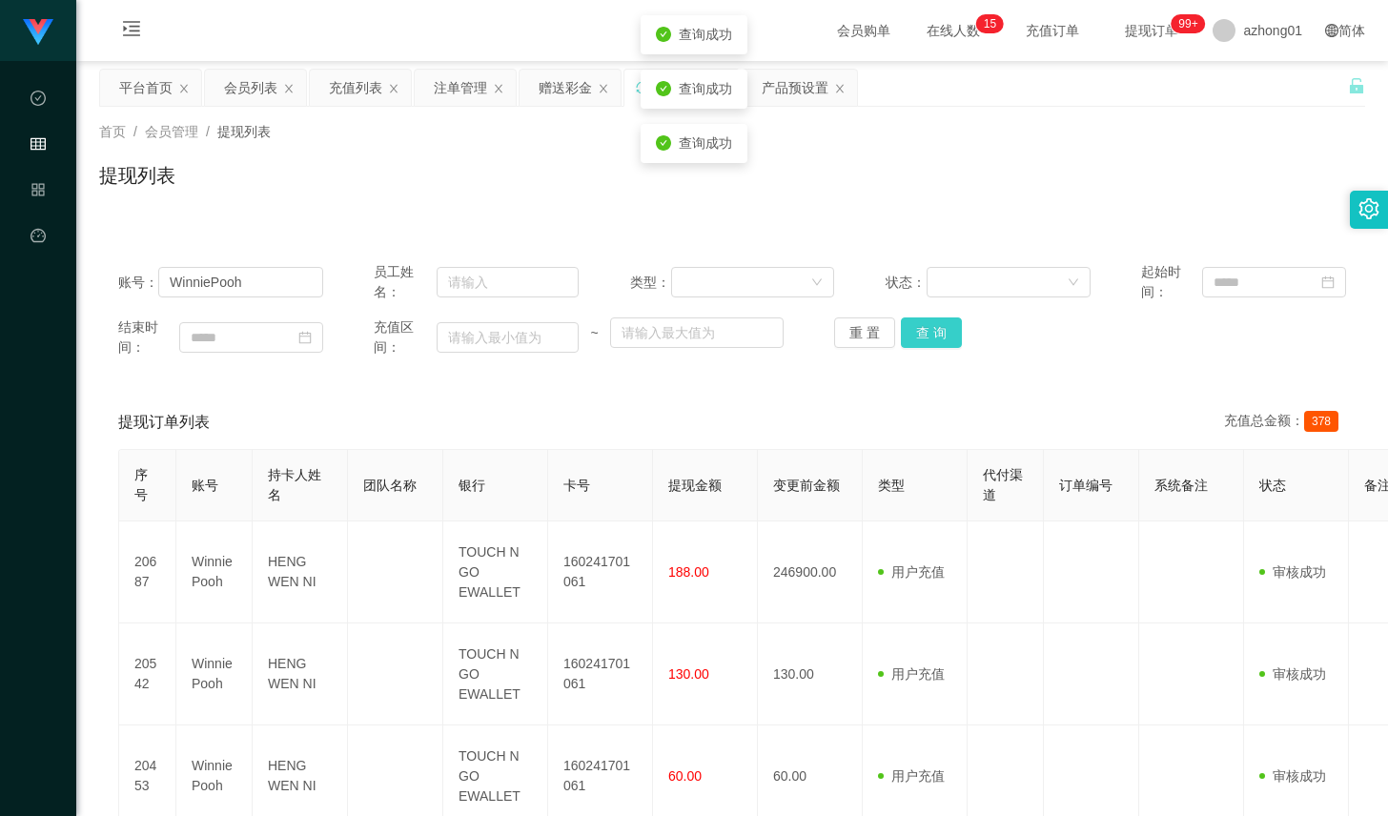
click at [937, 326] on button "查 询" at bounding box center [931, 332] width 61 height 31
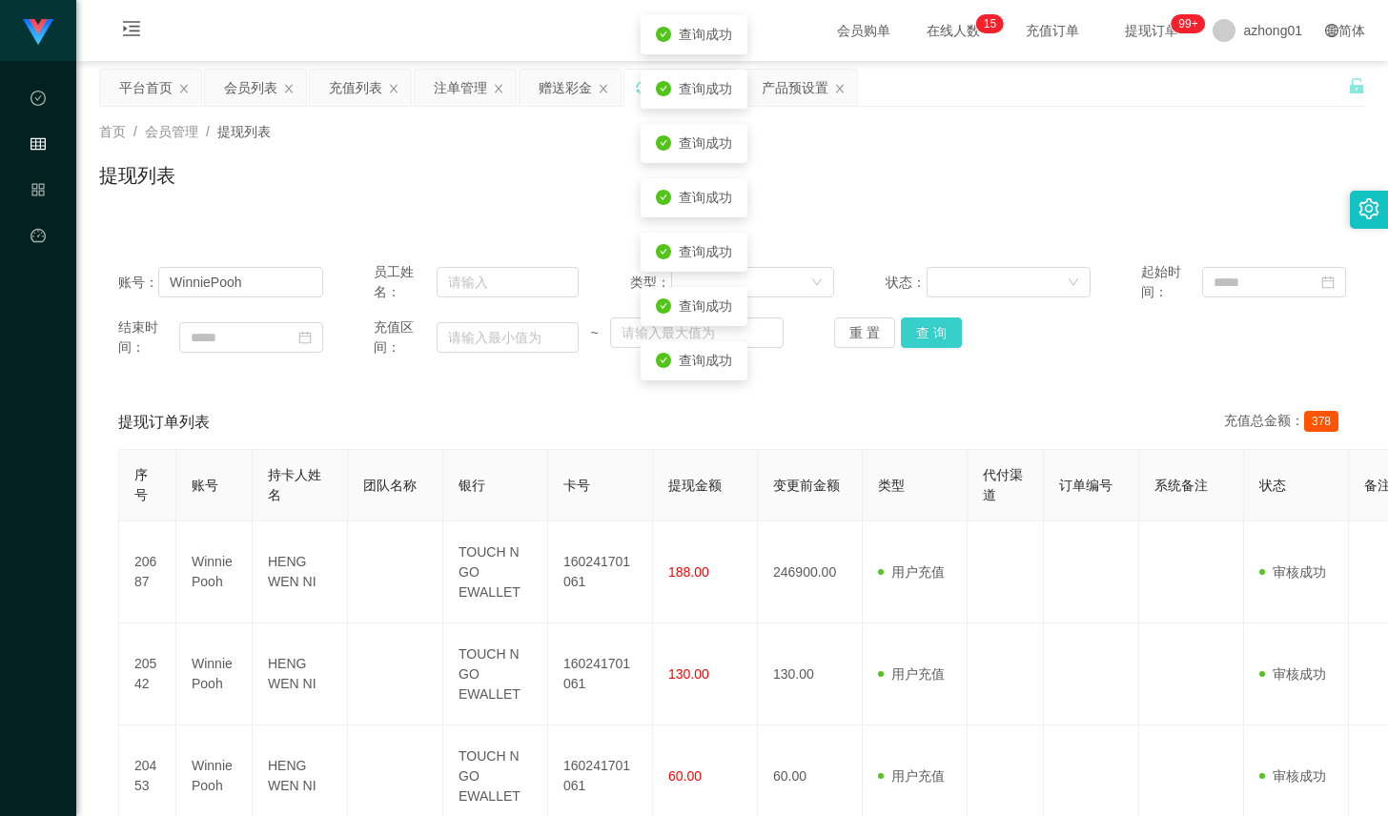
click at [937, 326] on button "查 询" at bounding box center [931, 332] width 61 height 31
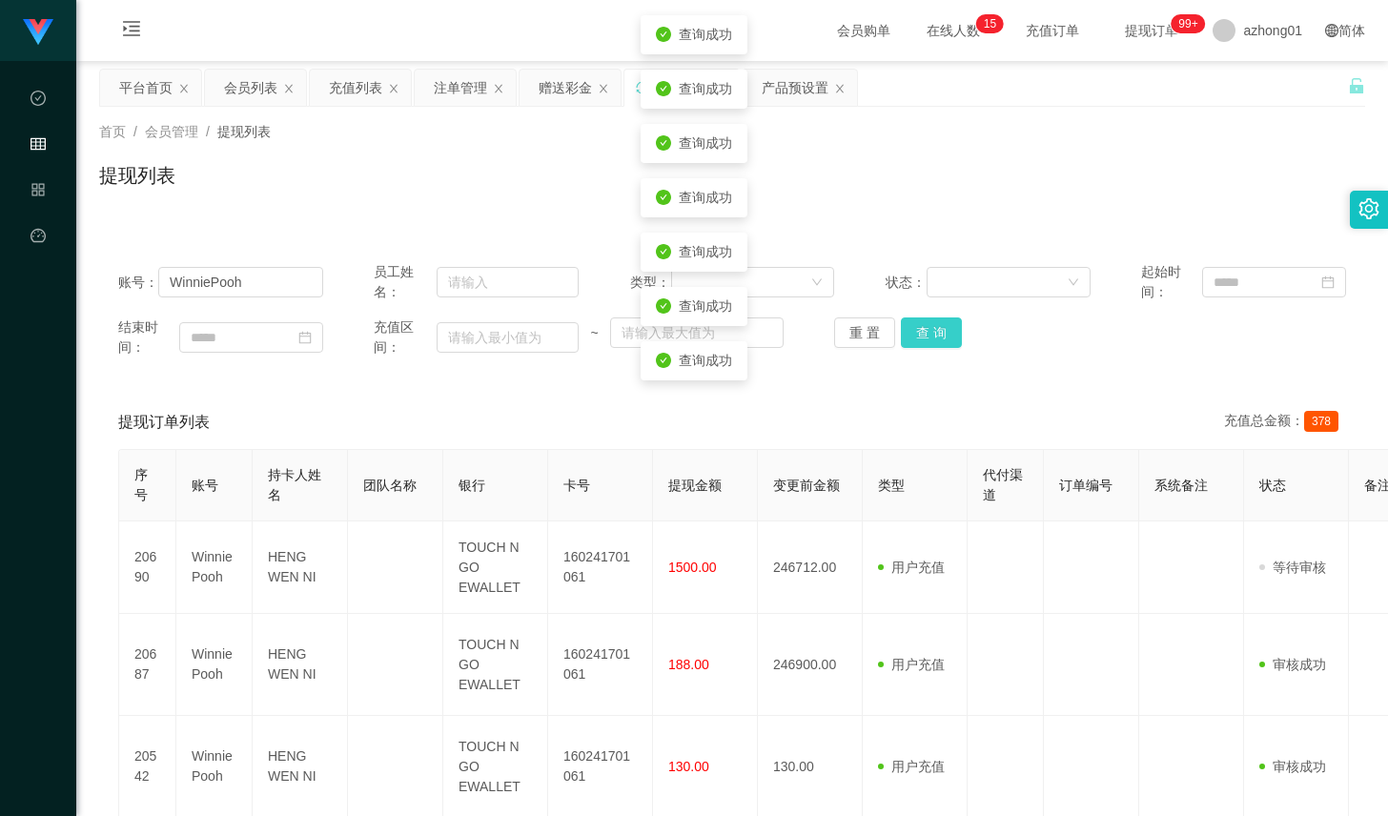
click at [937, 326] on button "查 询" at bounding box center [931, 332] width 61 height 31
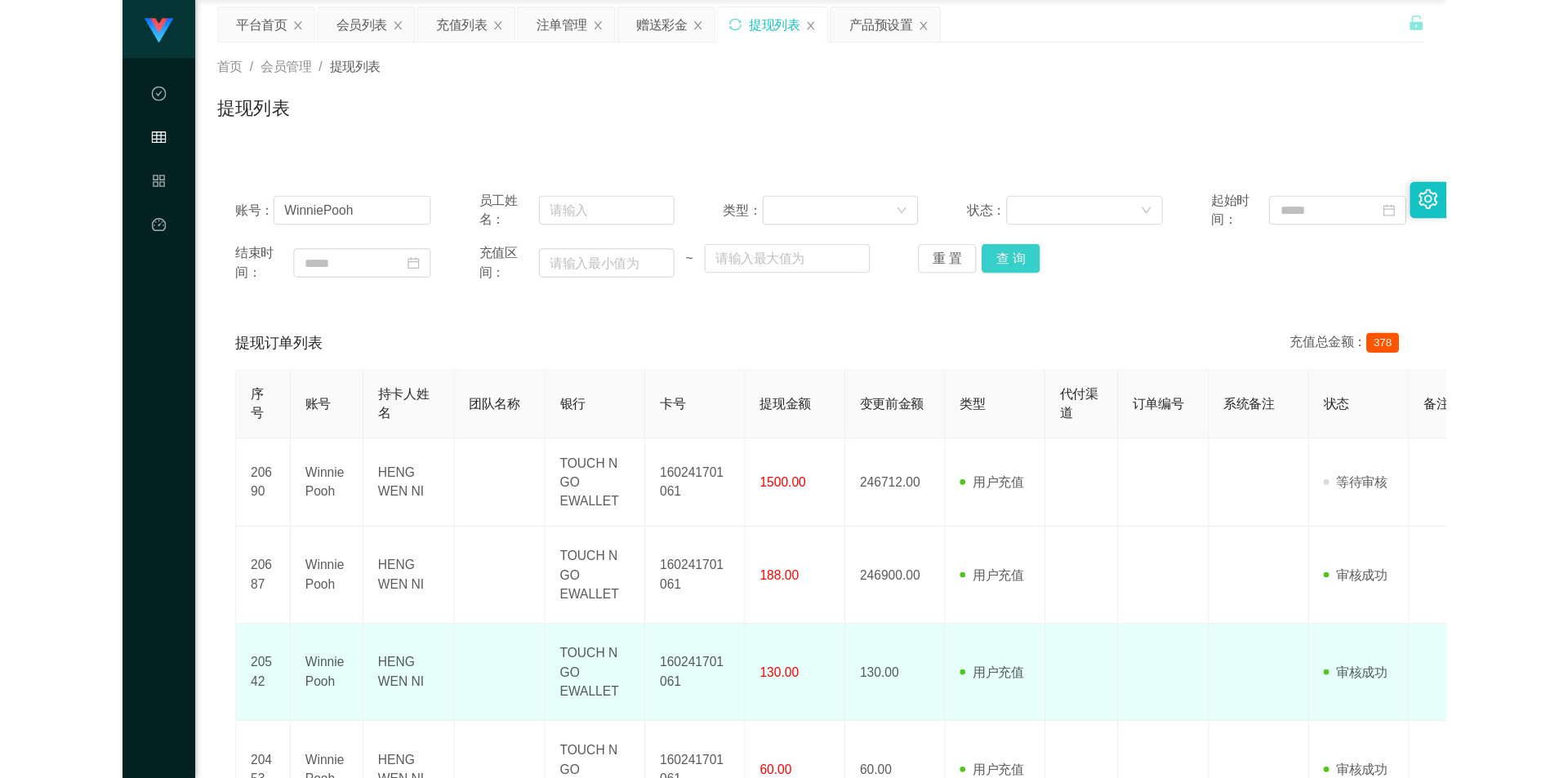
scroll to position [81, 0]
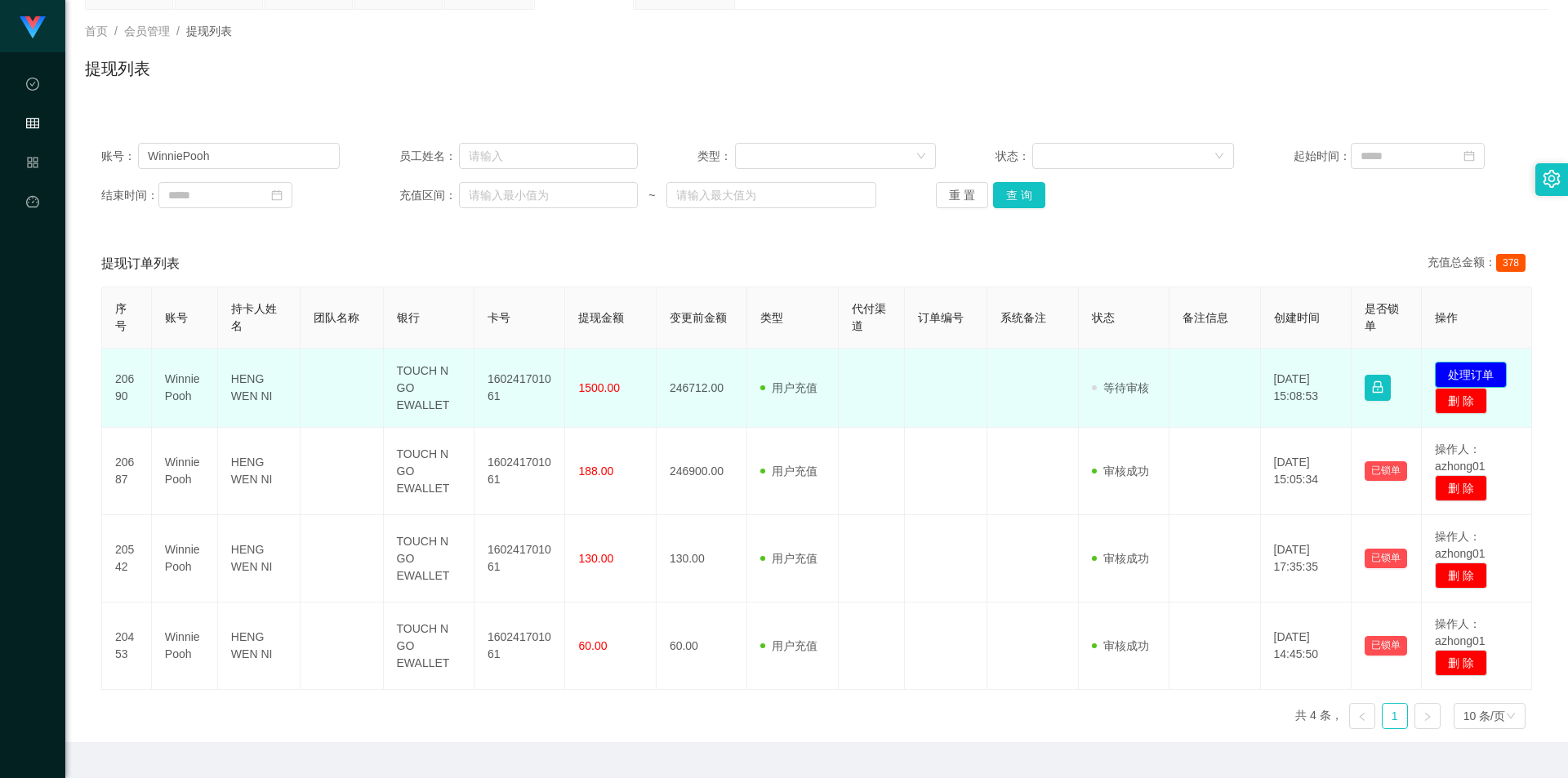
click at [1188, 371] on button "处理订单" at bounding box center [1470, 374] width 72 height 27
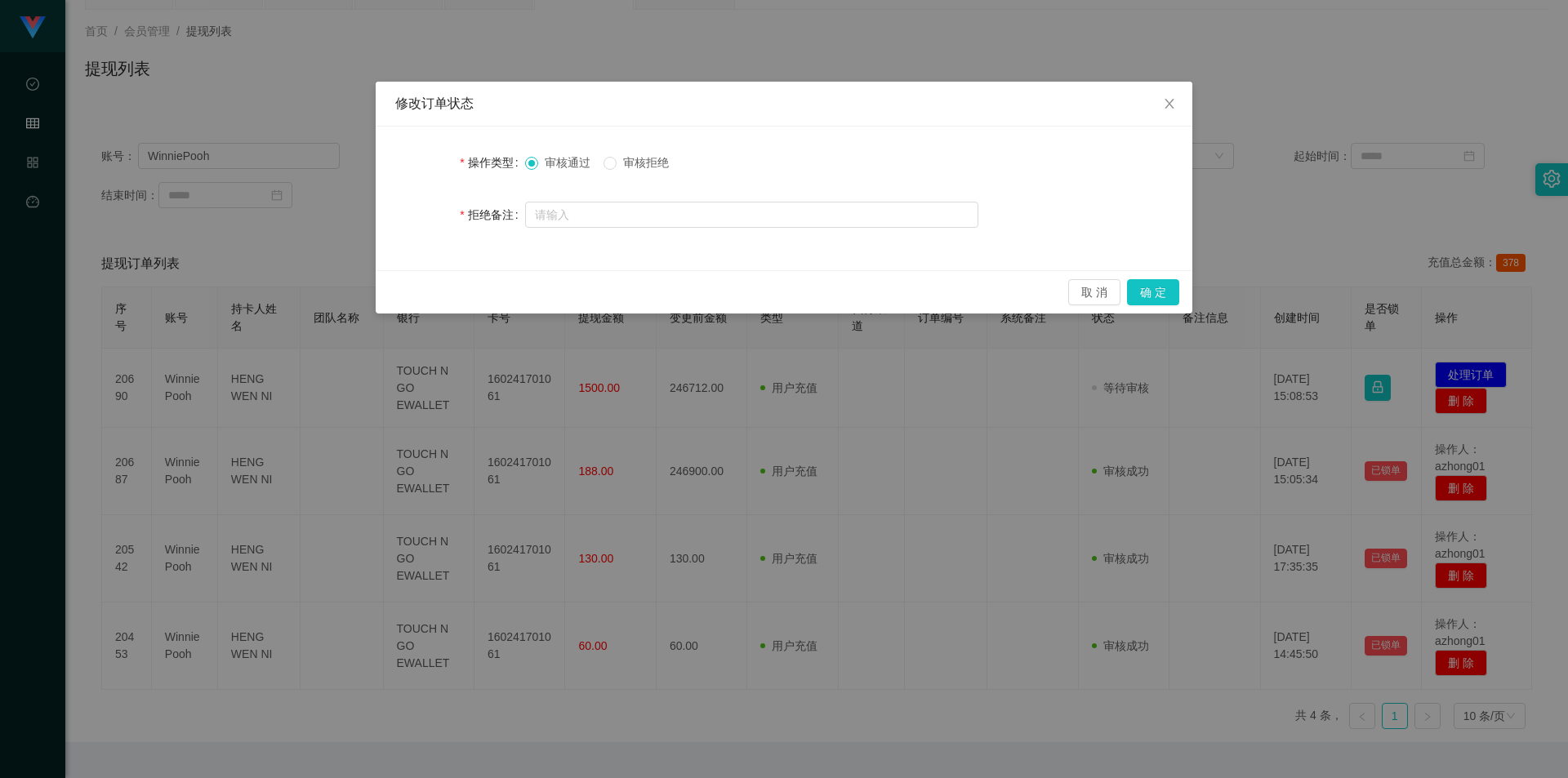
click at [662, 163] on span "审核拒绝" at bounding box center [646, 162] width 59 height 13
click at [686, 207] on input "text" at bounding box center [751, 214] width 453 height 27
paste input "您的提款未按规定顺序提交。根据监管要求，必须立即对冲。请在收到此通知后的24小时内完成指定的对冲操作，以免账户被冻结。对冲金额为您账户余额的40%（RM987…"
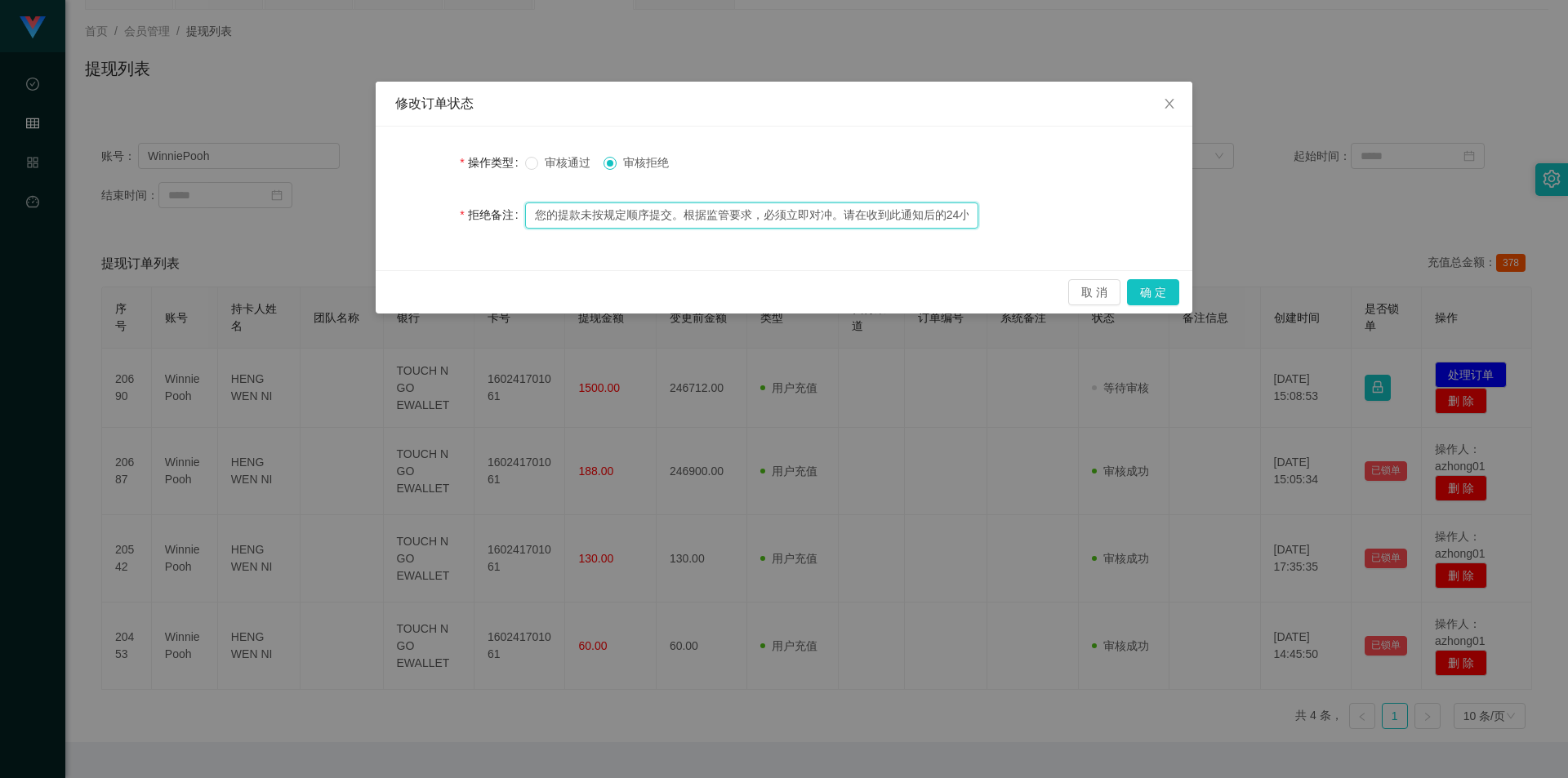
scroll to position [0, 677]
type input "您的提款未按规定顺序提交。根据监管要求，必须立即对冲。请在收到此通知后的24小时内完成指定的对冲操作，以免账户被冻结。对冲金额为您账户余额的40%（RM987…"
click at [1132, 282] on button "确 定" at bounding box center [1153, 292] width 52 height 27
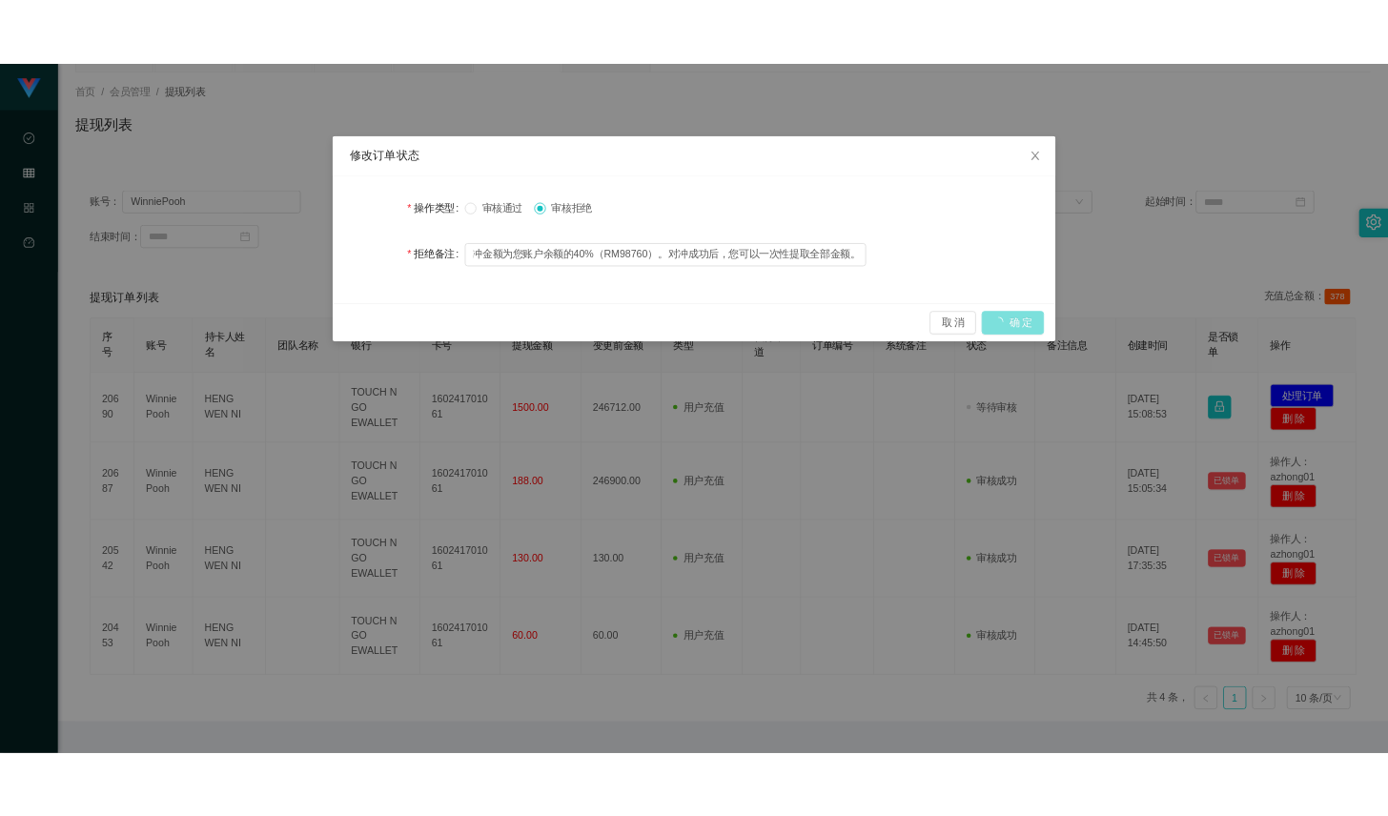
scroll to position [0, 0]
